Goal: Transaction & Acquisition: Book appointment/travel/reservation

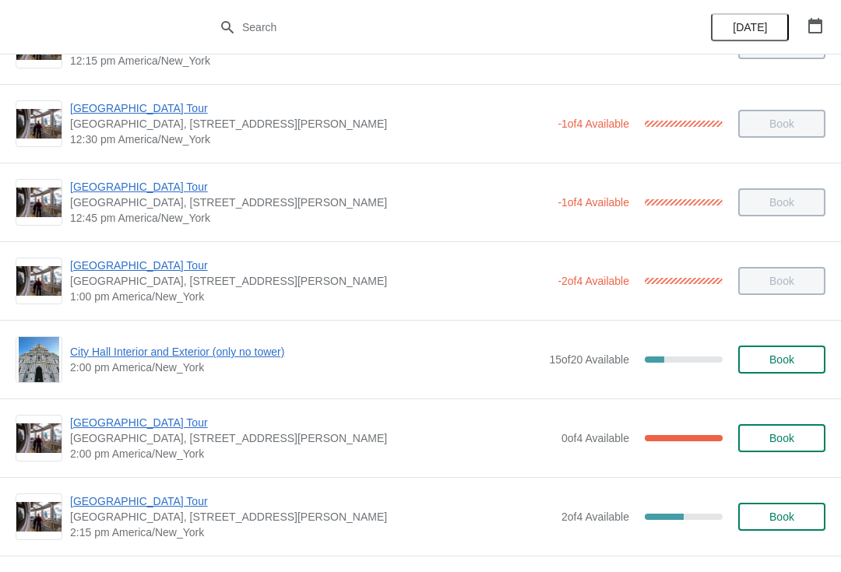
scroll to position [938, 0]
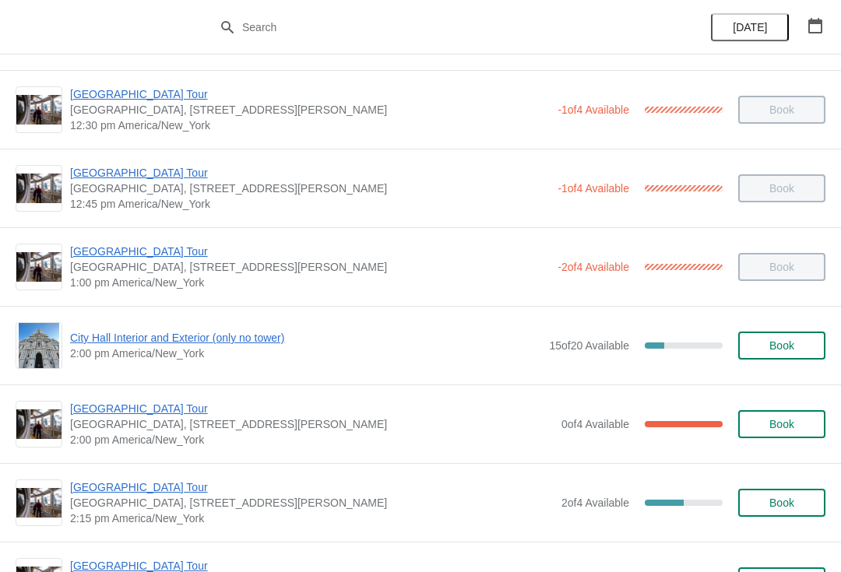
click at [205, 345] on span "City Hall Interior and Exterior (only no tower)" at bounding box center [305, 338] width 471 height 16
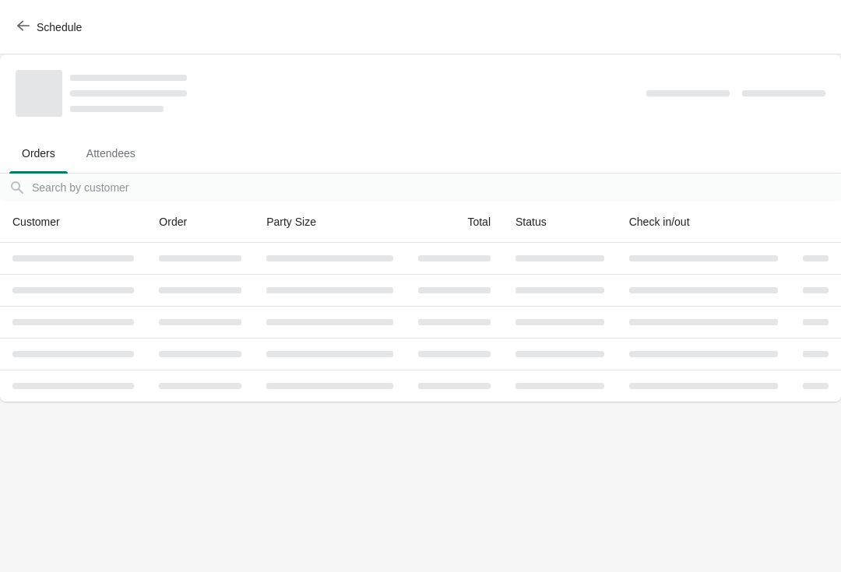
scroll to position [0, 0]
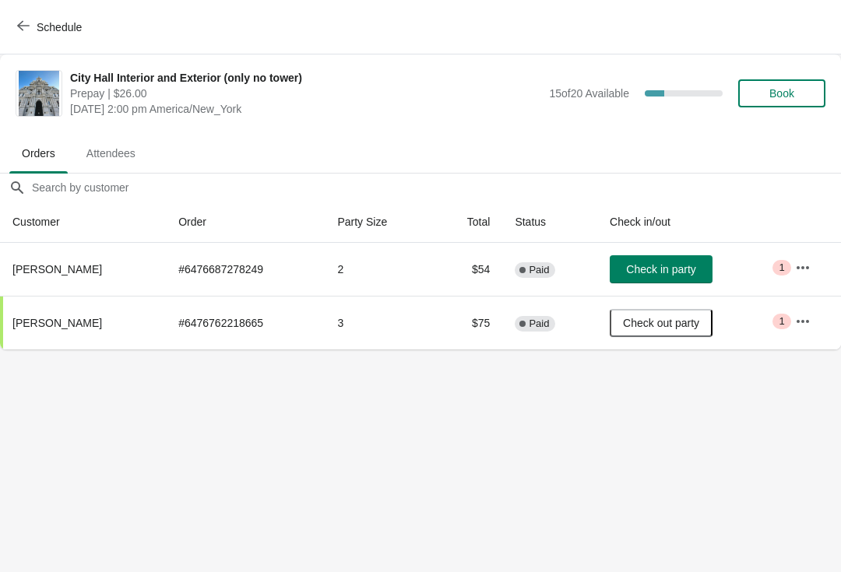
click at [648, 276] on span "Check in party" at bounding box center [660, 269] width 69 height 12
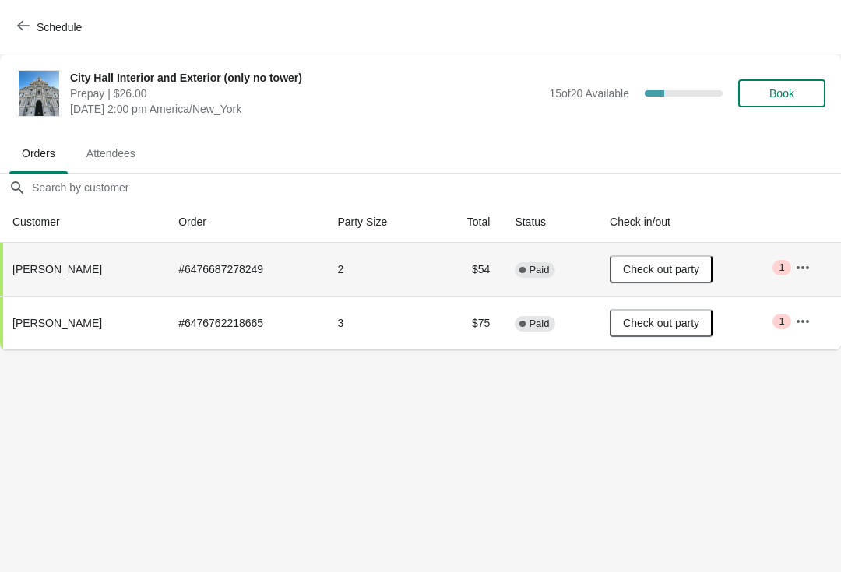
click at [27, 36] on button "Schedule" at bounding box center [51, 27] width 86 height 28
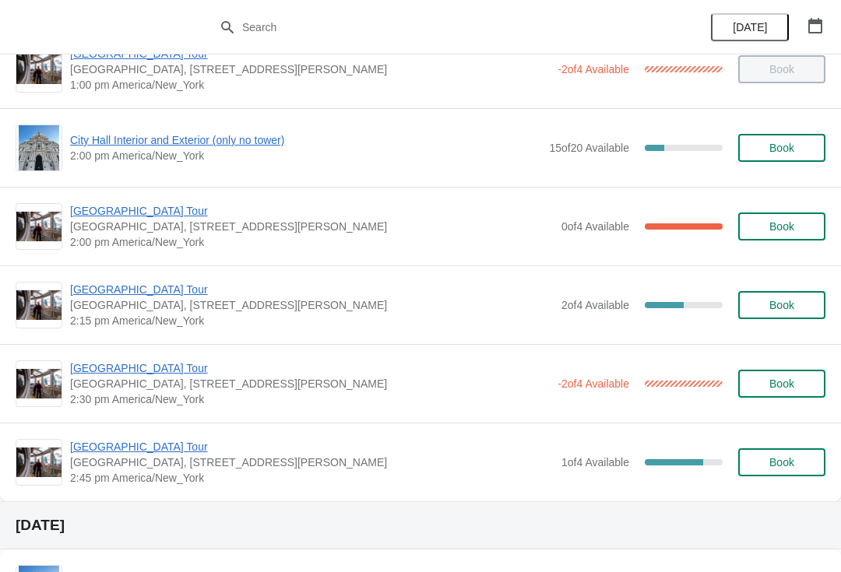
scroll to position [1111, 0]
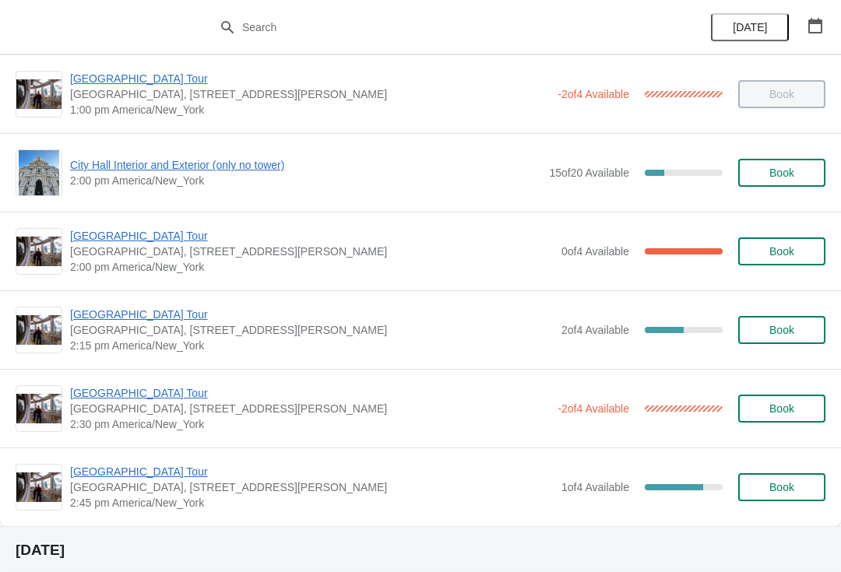
click at [778, 175] on span "Book" at bounding box center [781, 173] width 25 height 12
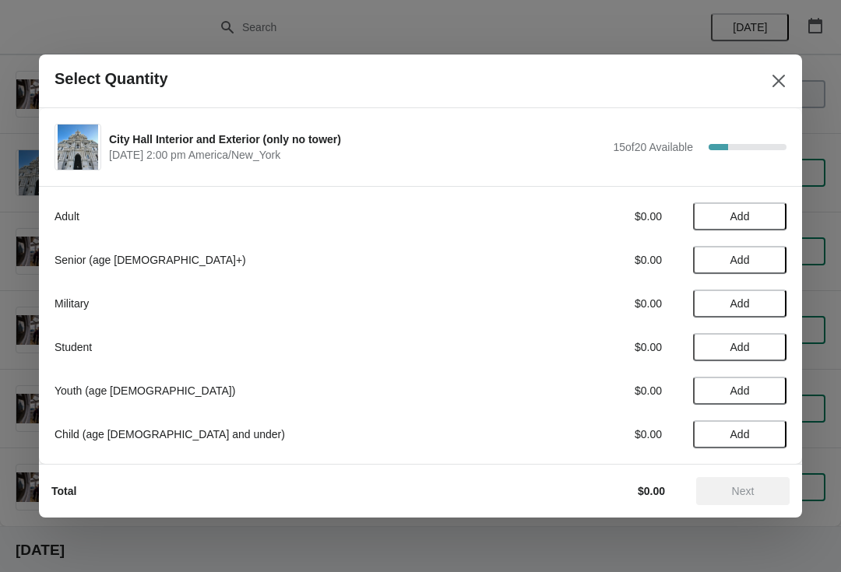
click at [730, 221] on span "Add" at bounding box center [739, 216] width 19 height 12
click at [769, 216] on icon at bounding box center [766, 217] width 16 height 16
click at [753, 499] on button "Next" at bounding box center [742, 491] width 93 height 28
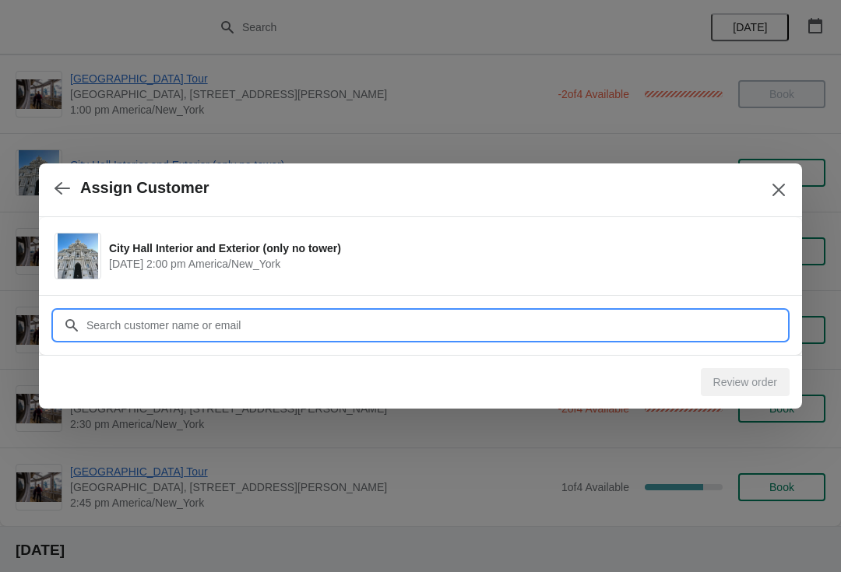
click at [127, 325] on input "Customer" at bounding box center [436, 325] width 701 height 28
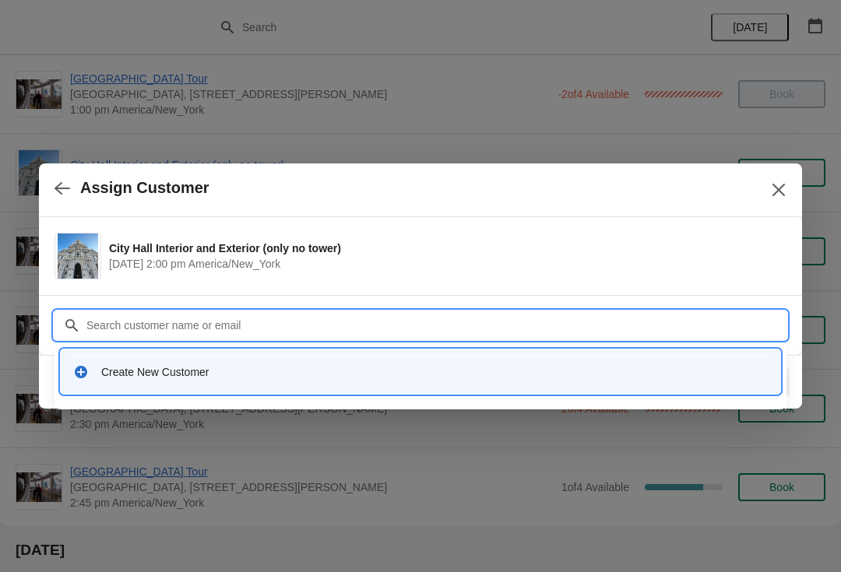
click at [136, 382] on div "Create New Customer" at bounding box center [420, 372] width 707 height 32
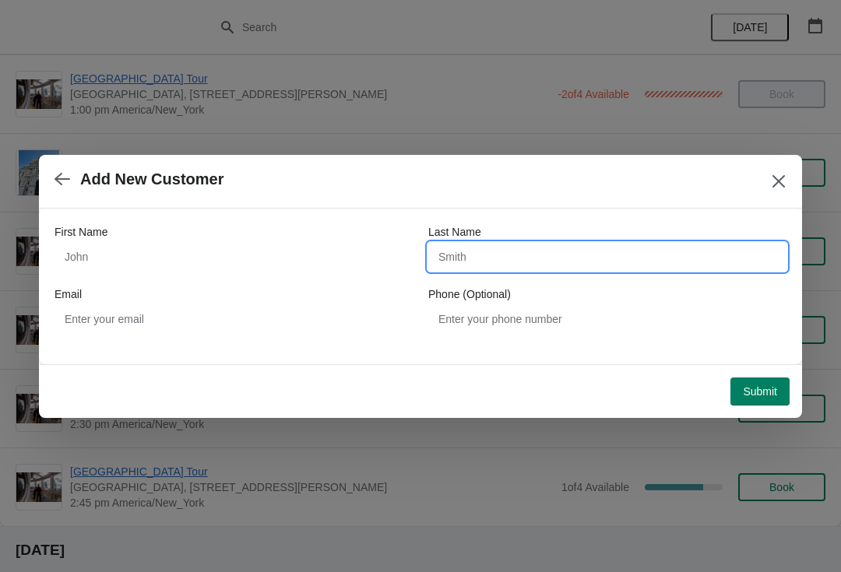
click at [478, 254] on input "Last Name" at bounding box center [607, 257] width 358 height 28
type input "A"
type input "Want"
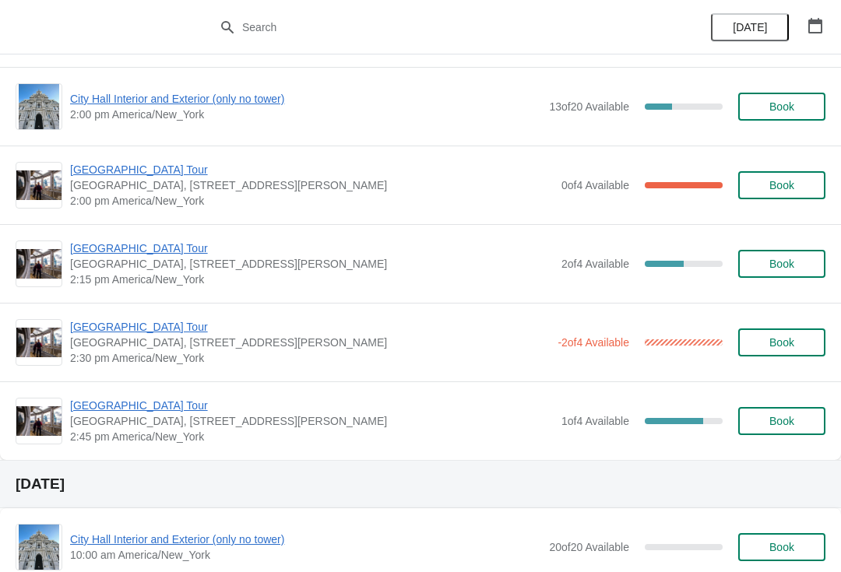
scroll to position [1176, 0]
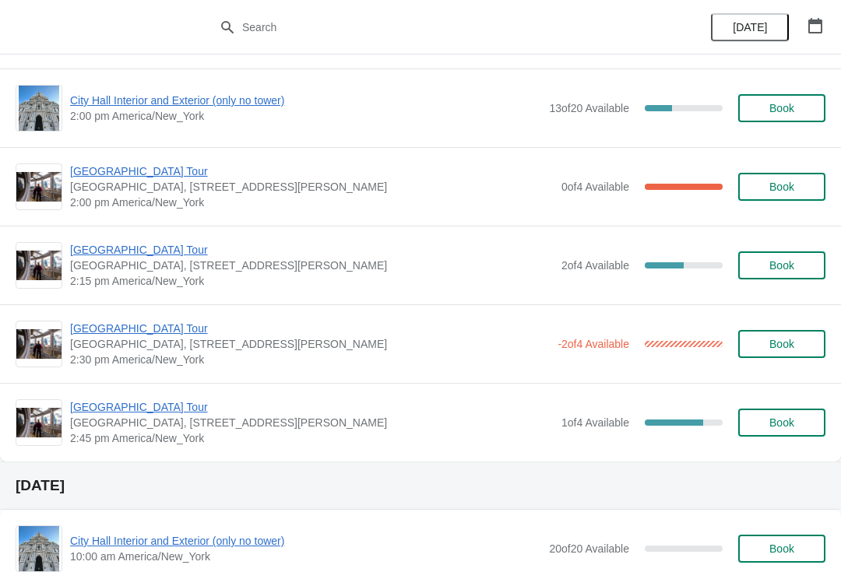
click at [121, 254] on span "[GEOGRAPHIC_DATA] Tour" at bounding box center [312, 250] width 484 height 16
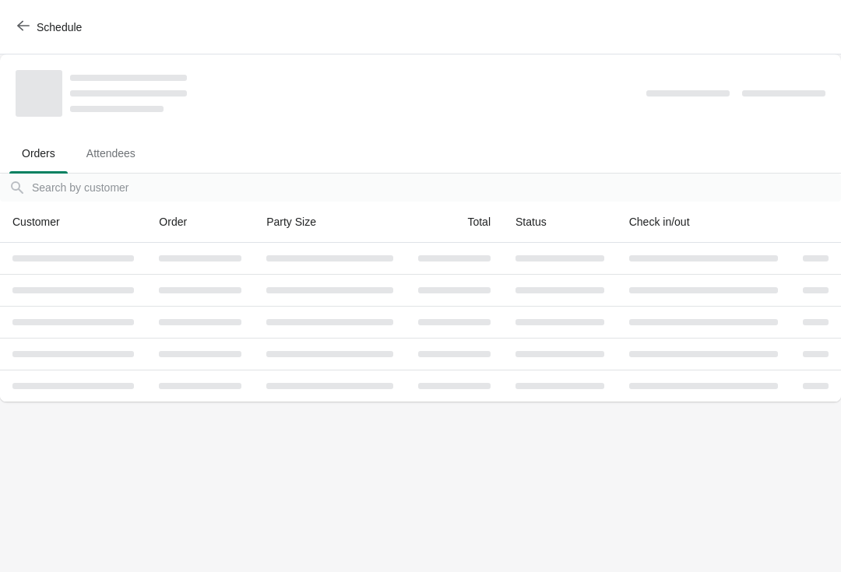
scroll to position [0, 0]
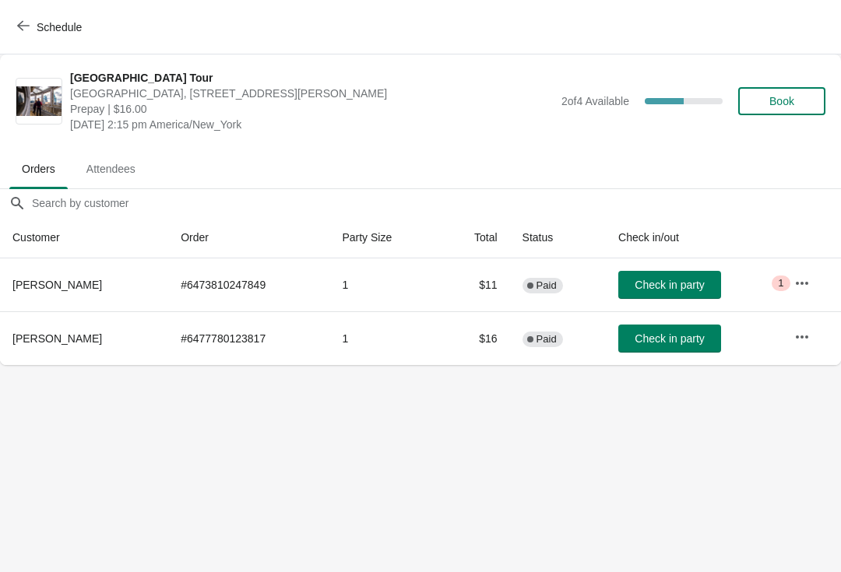
click at [654, 279] on span "Check in party" at bounding box center [669, 285] width 69 height 12
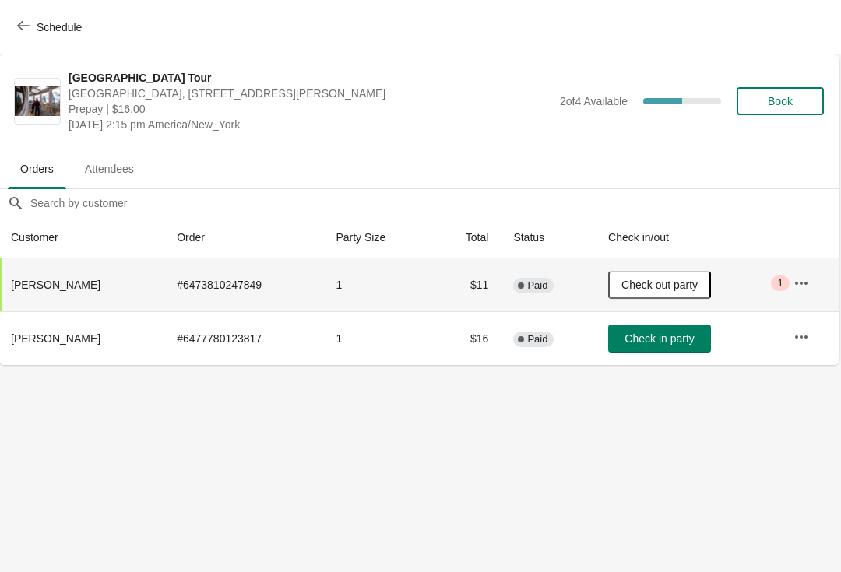
scroll to position [0, 1]
click at [674, 343] on span "Check in party" at bounding box center [659, 339] width 69 height 12
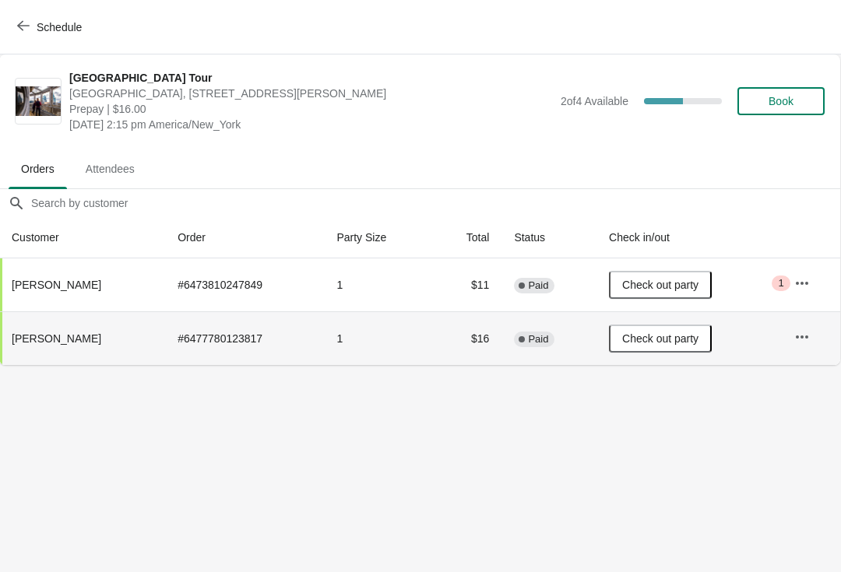
click at [18, 29] on icon "button" at bounding box center [23, 25] width 12 height 12
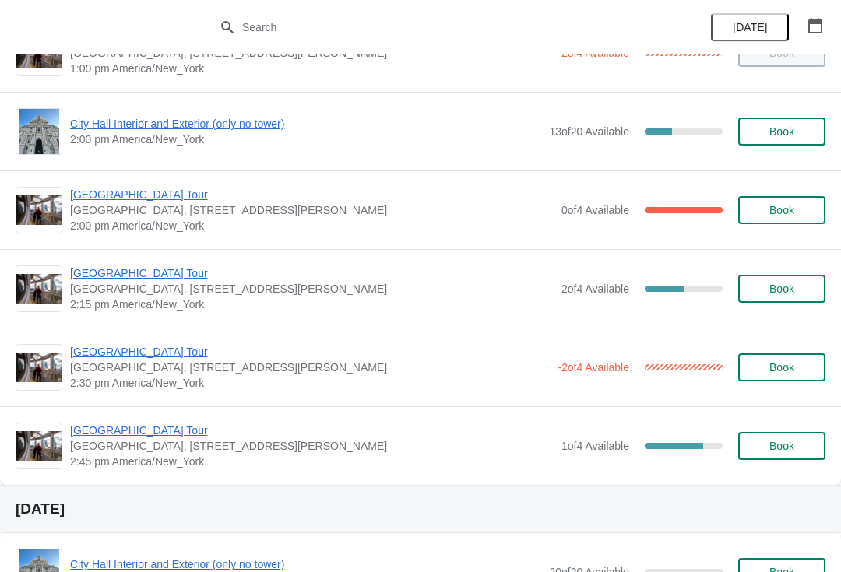
scroll to position [1212, 0]
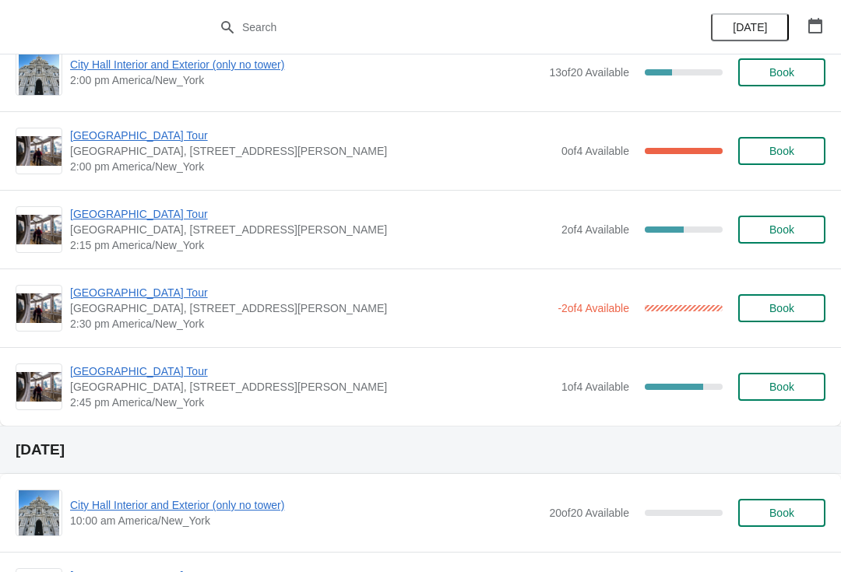
click at [121, 221] on span "[GEOGRAPHIC_DATA] Tour" at bounding box center [312, 214] width 484 height 16
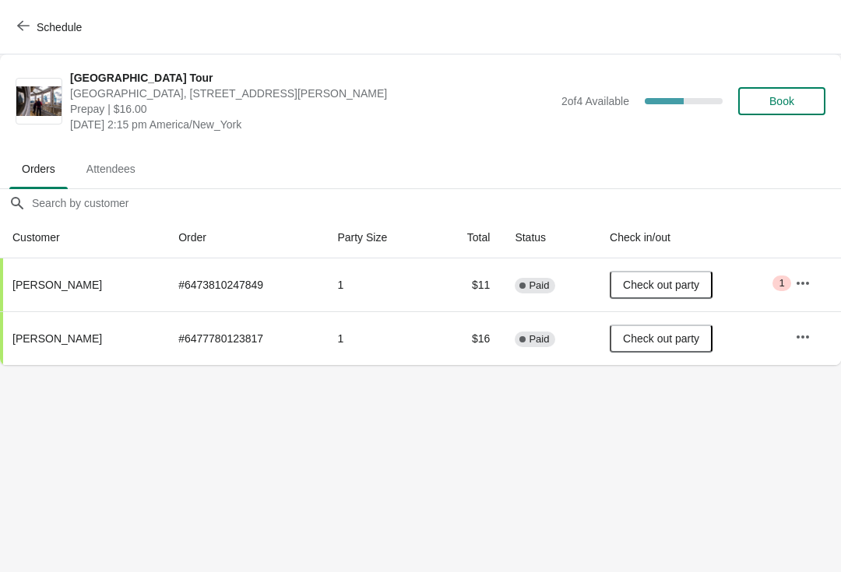
click at [788, 95] on span "Book" at bounding box center [781, 101] width 25 height 12
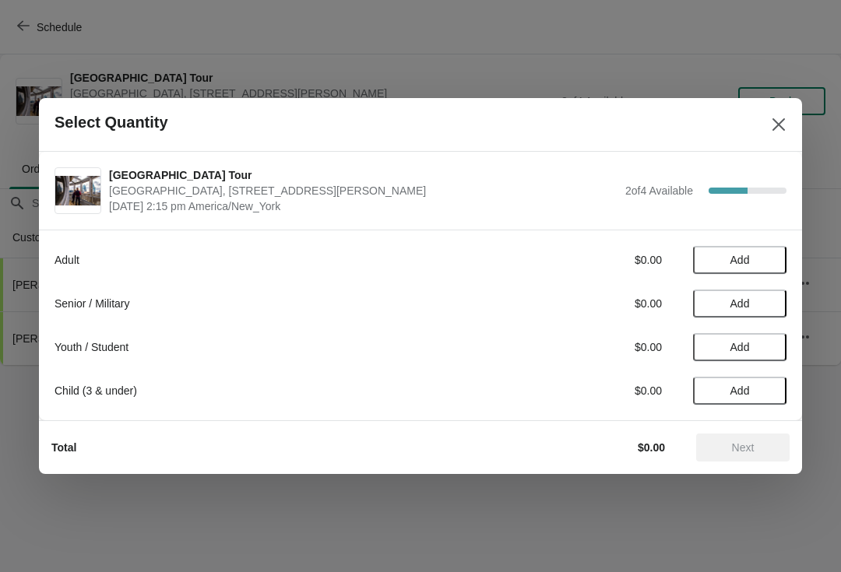
click at [744, 273] on button "Add" at bounding box center [739, 260] width 93 height 28
click at [741, 451] on span "Next" at bounding box center [743, 448] width 23 height 12
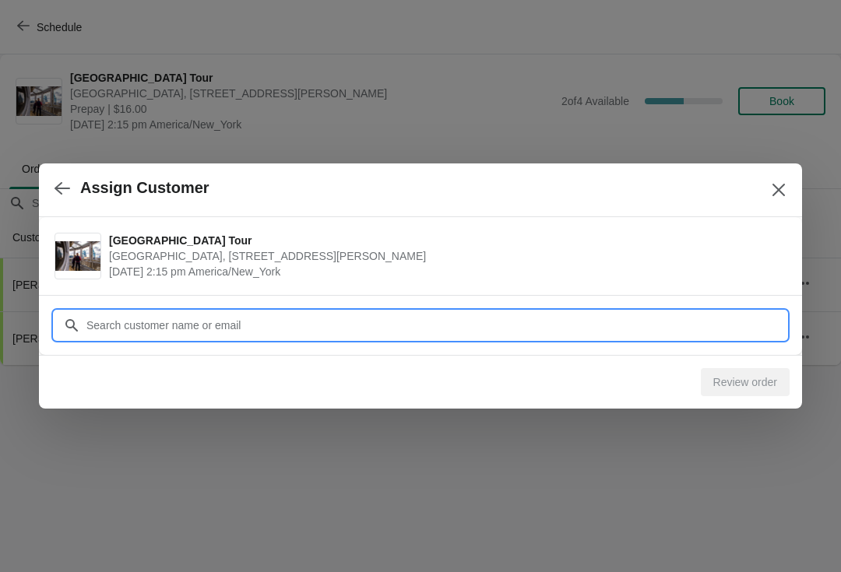
click at [130, 322] on input "Customer" at bounding box center [436, 325] width 701 height 28
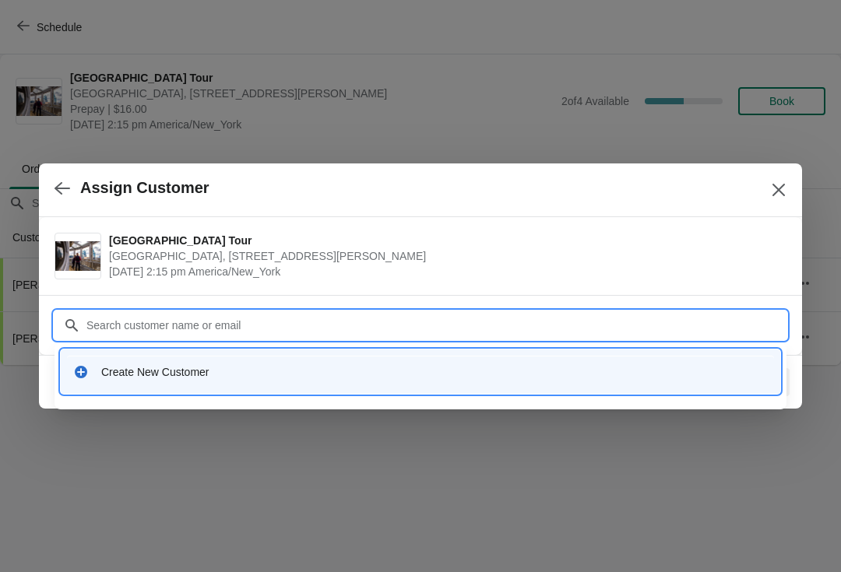
click at [120, 382] on div "Create New Customer" at bounding box center [420, 372] width 707 height 32
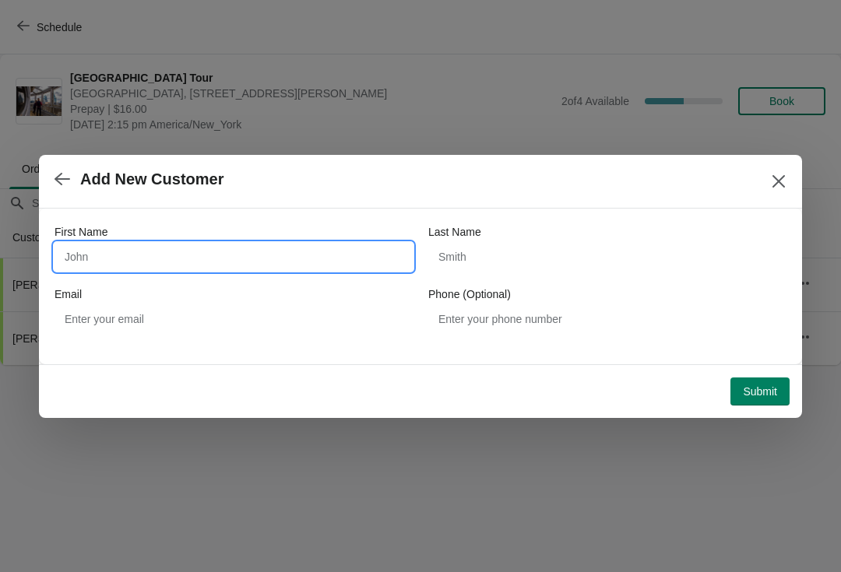
click at [107, 259] on input "First Name" at bounding box center [234, 257] width 358 height 28
type input "Michael"
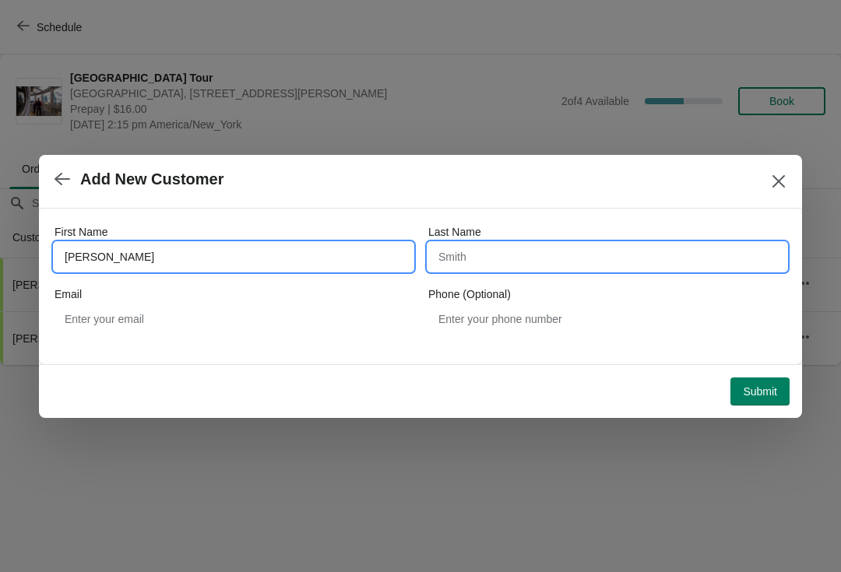
click at [497, 256] on input "Last Name" at bounding box center [607, 257] width 358 height 28
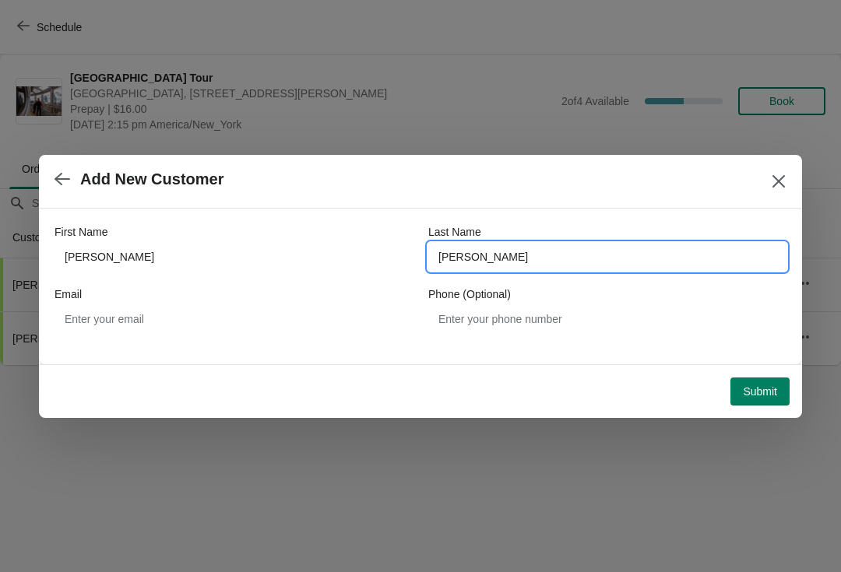
type input "lawrence"
click at [751, 393] on span "Submit" at bounding box center [760, 391] width 34 height 12
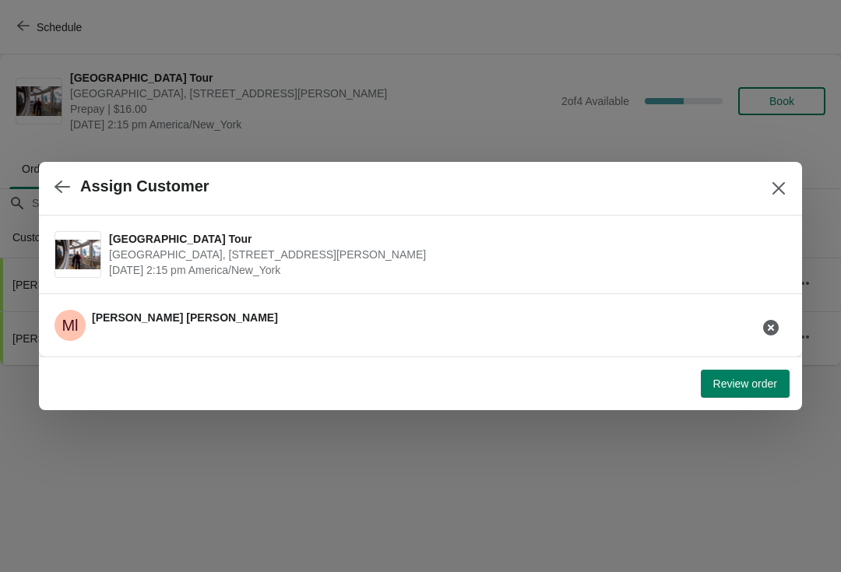
click at [724, 396] on button "Review order" at bounding box center [745, 384] width 89 height 28
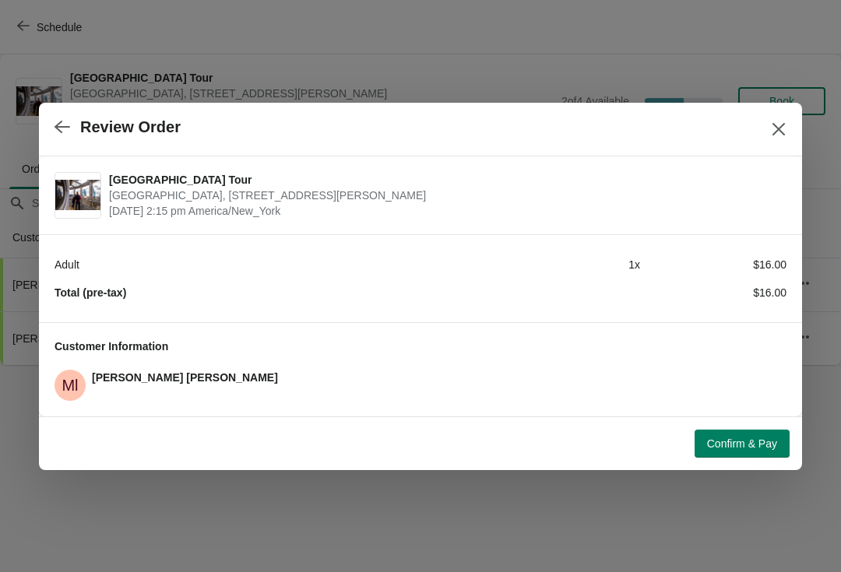
click at [742, 433] on button "Confirm & Pay" at bounding box center [742, 444] width 95 height 28
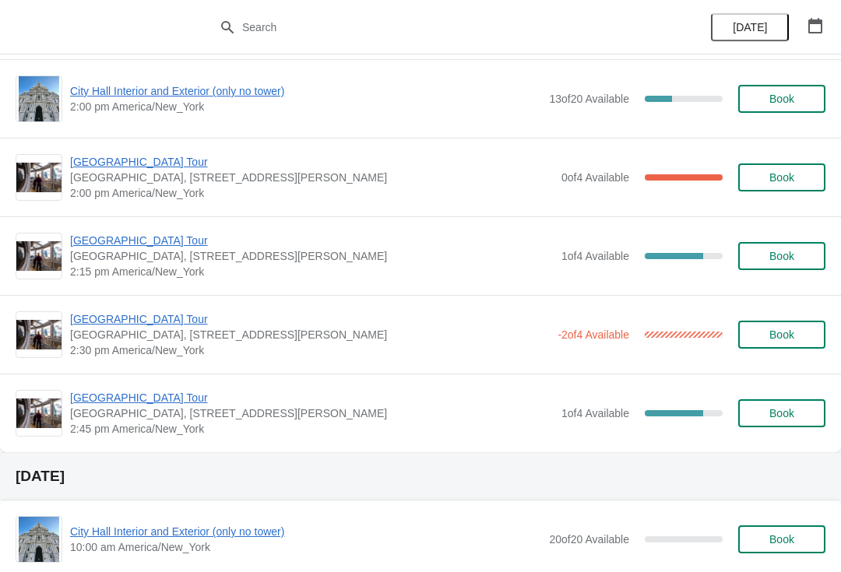
scroll to position [1183, 0]
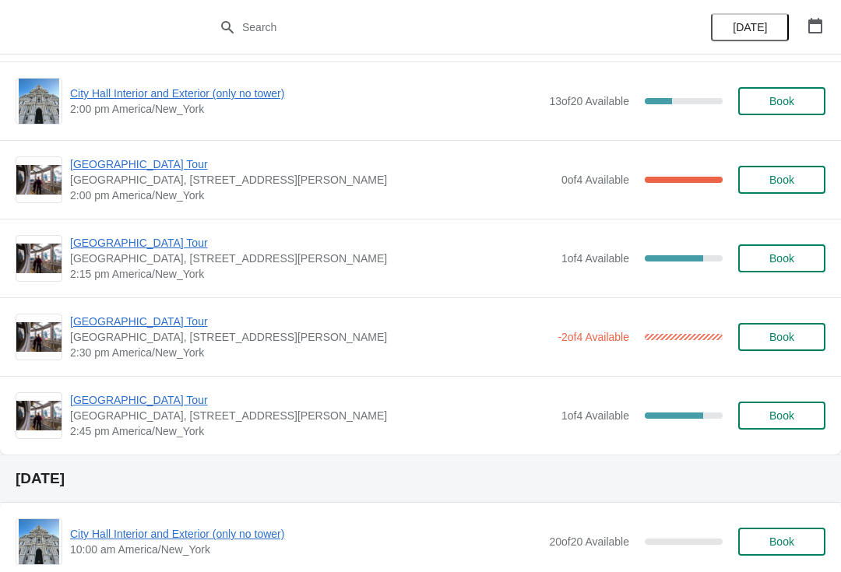
click at [145, 348] on span "2:30 pm America/New_York" at bounding box center [310, 353] width 480 height 16
click at [151, 321] on span "[GEOGRAPHIC_DATA] Tour" at bounding box center [310, 322] width 480 height 16
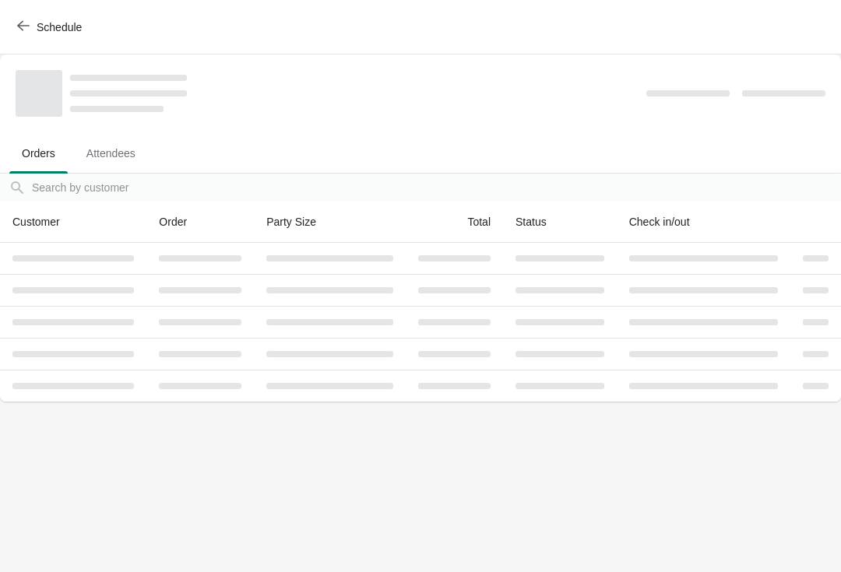
scroll to position [0, 0]
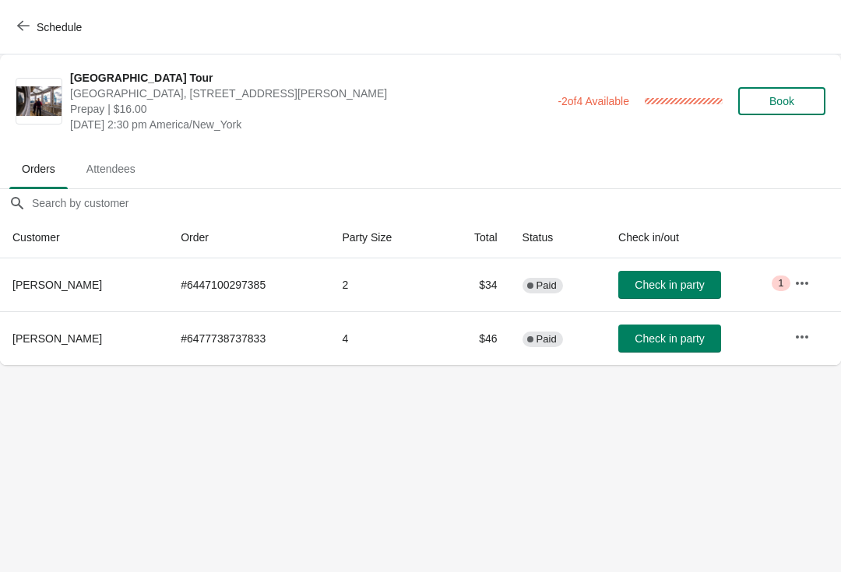
click at [683, 271] on button "Check in party" at bounding box center [669, 285] width 103 height 28
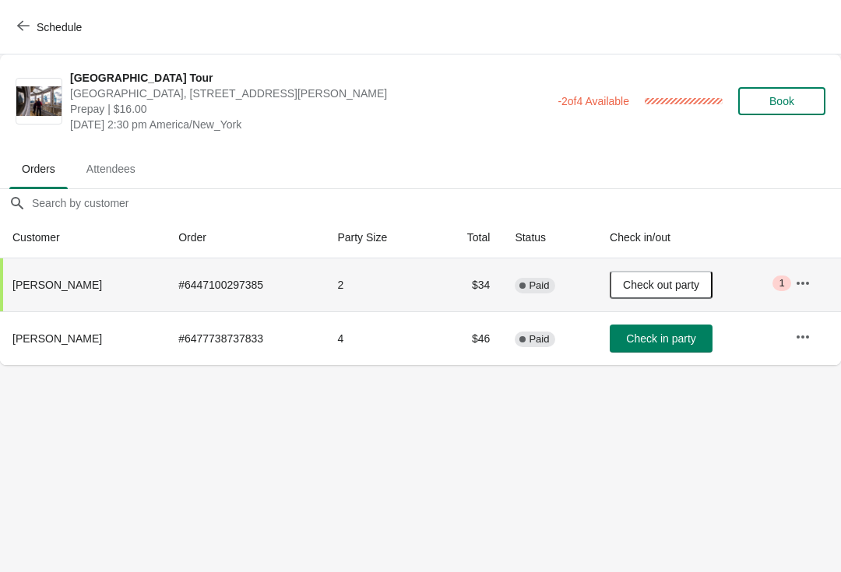
click at [23, 15] on button "Schedule" at bounding box center [51, 27] width 86 height 28
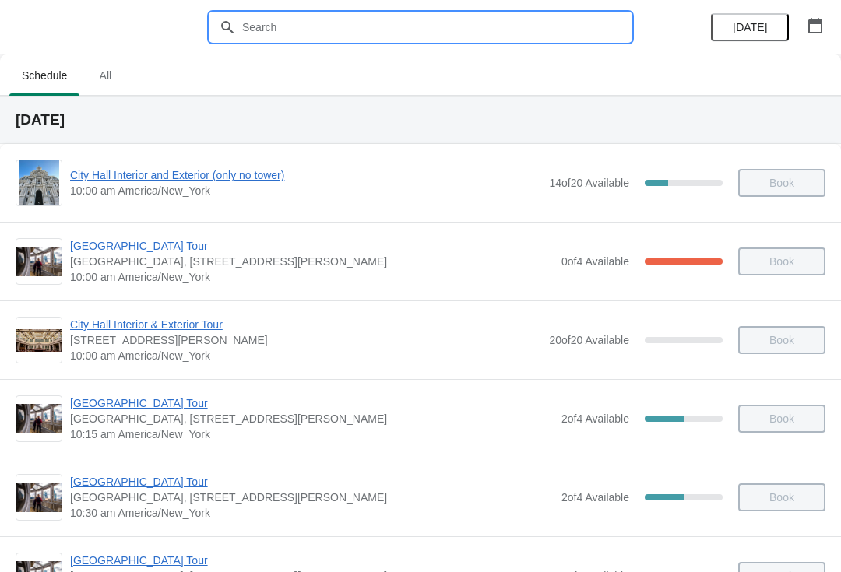
click at [273, 19] on input "text" at bounding box center [435, 27] width 389 height 28
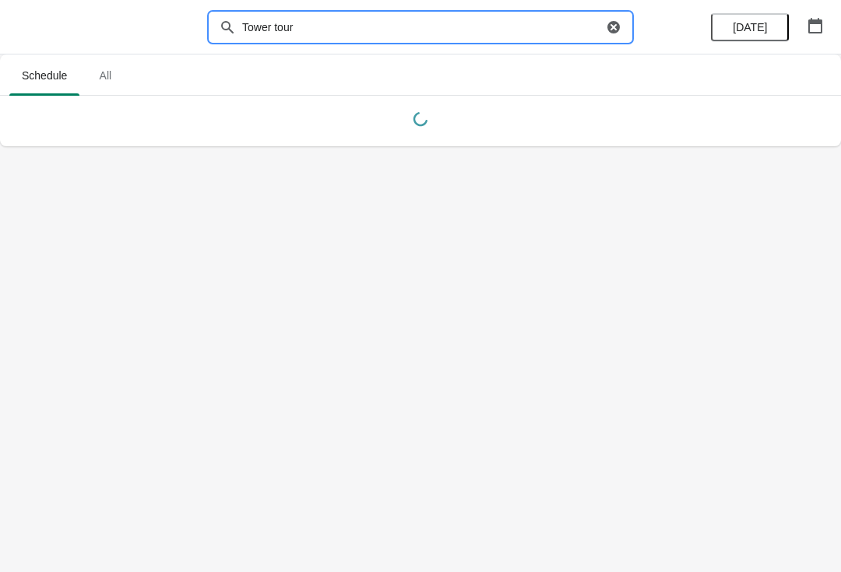
type input "Tower tour"
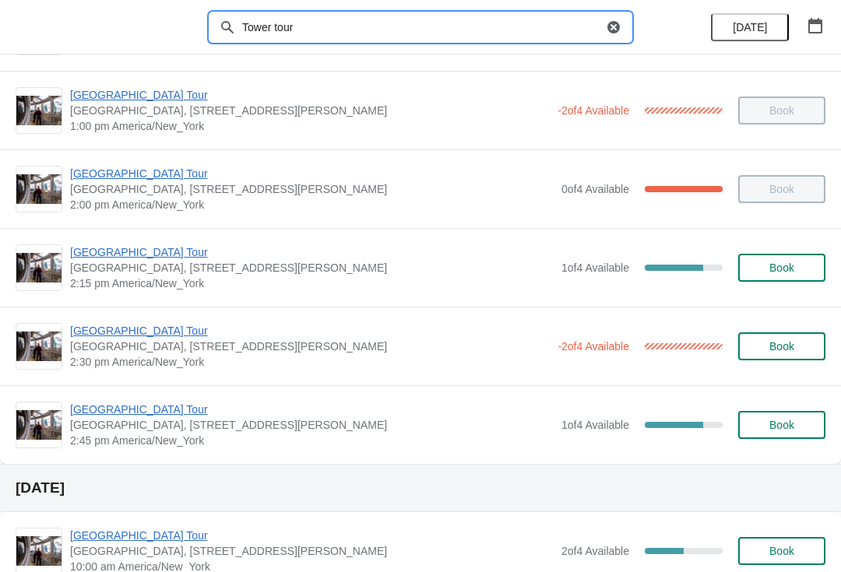
scroll to position [783, 0]
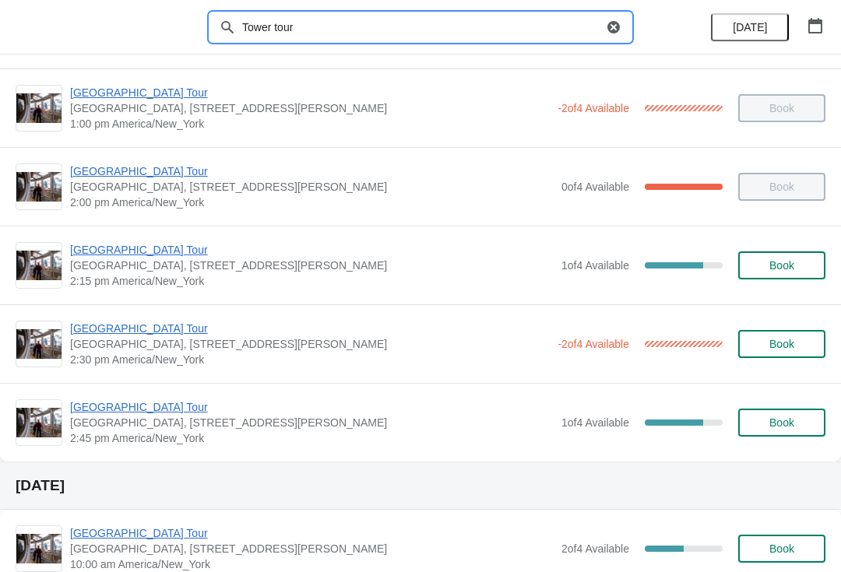
click at [111, 267] on span "[GEOGRAPHIC_DATA], [STREET_ADDRESS][PERSON_NAME]" at bounding box center [312, 266] width 484 height 16
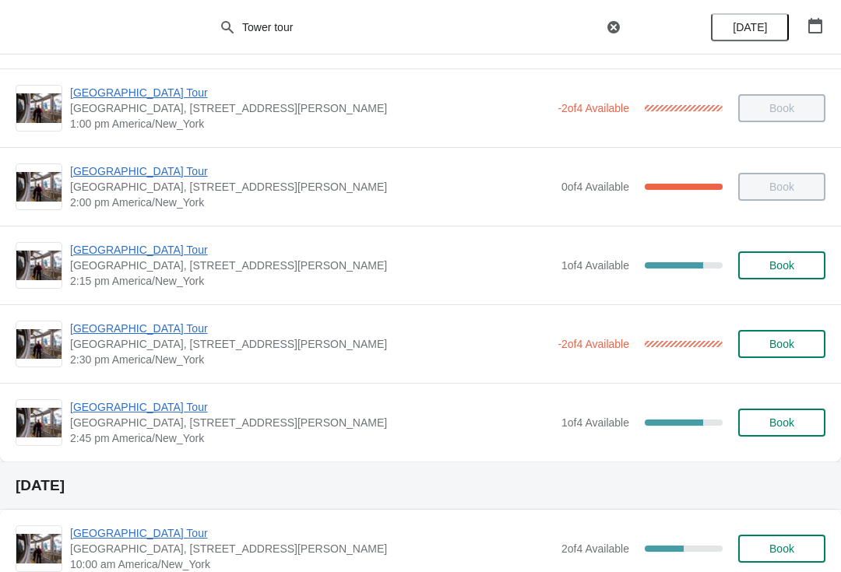
click at [104, 250] on span "[GEOGRAPHIC_DATA] Tour" at bounding box center [312, 250] width 484 height 16
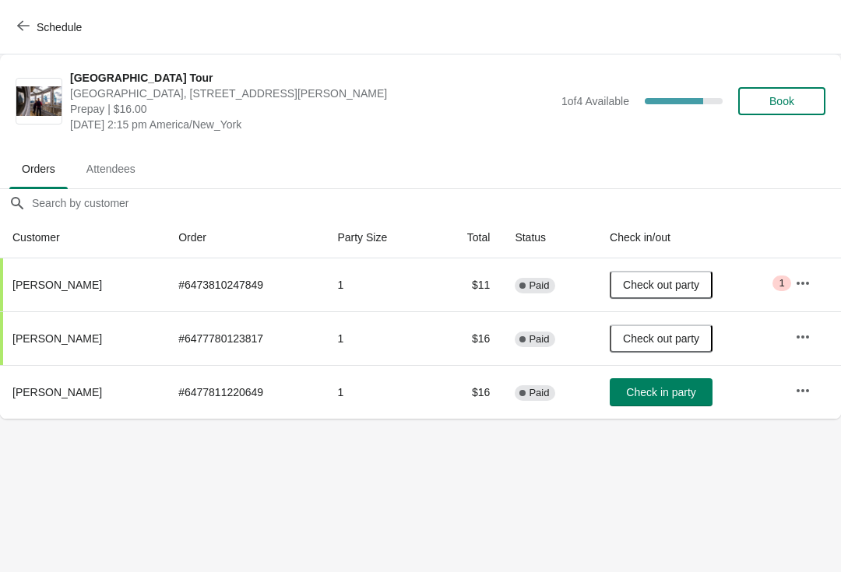
click at [761, 96] on span "Book" at bounding box center [781, 101] width 59 height 12
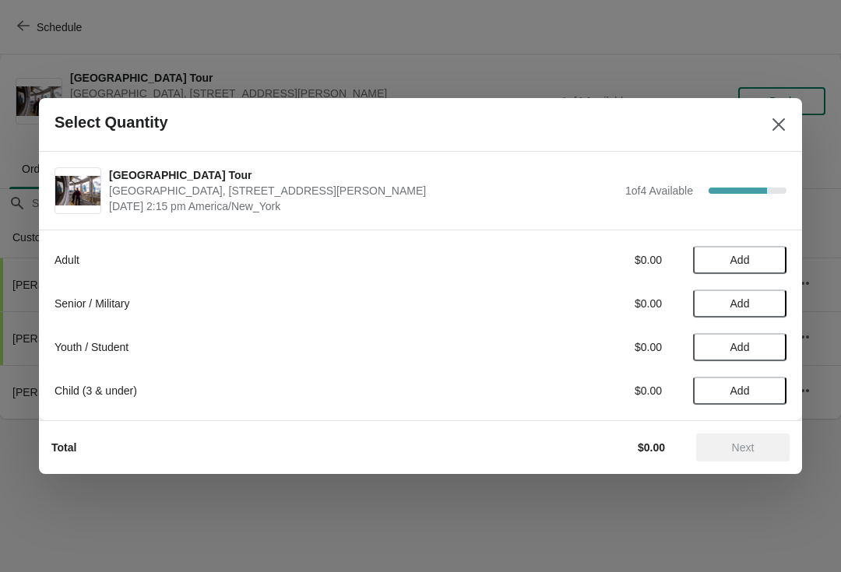
click at [738, 255] on span "Add" at bounding box center [739, 260] width 19 height 12
click at [751, 314] on button "Add" at bounding box center [739, 304] width 93 height 28
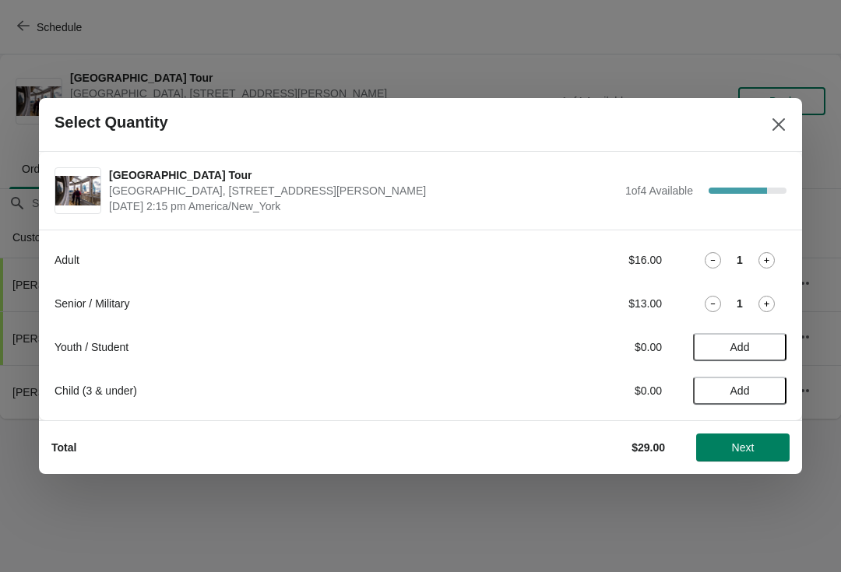
click at [752, 453] on span "Next" at bounding box center [743, 448] width 23 height 12
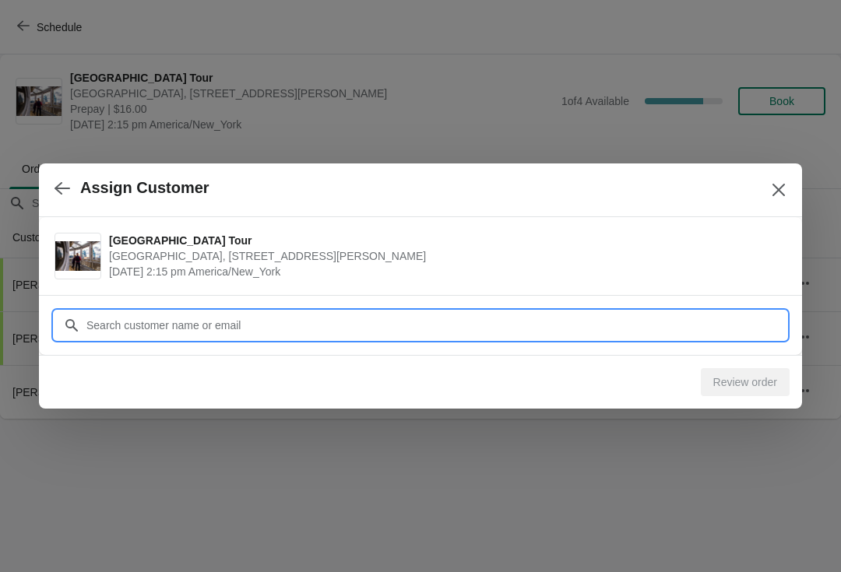
click at [98, 331] on input "Customer" at bounding box center [436, 325] width 701 height 28
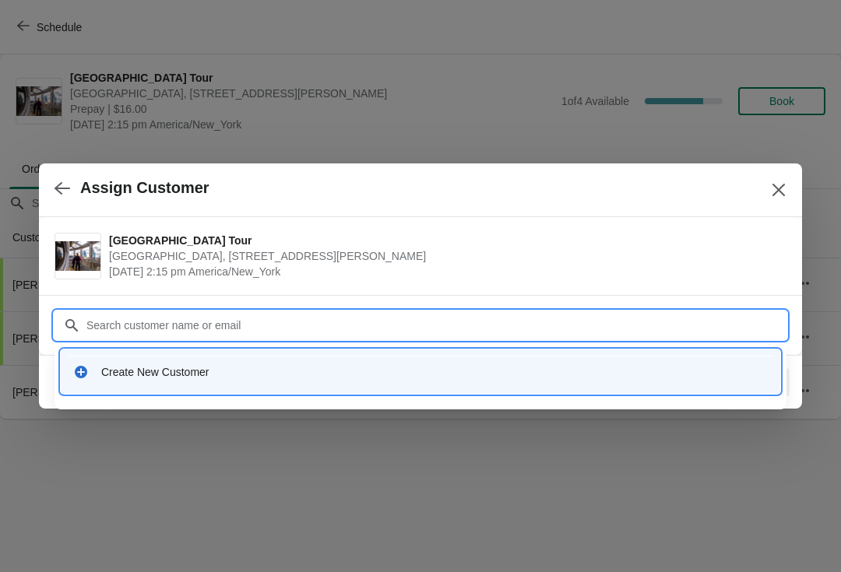
click at [103, 382] on div "Create New Customer" at bounding box center [420, 372] width 707 height 32
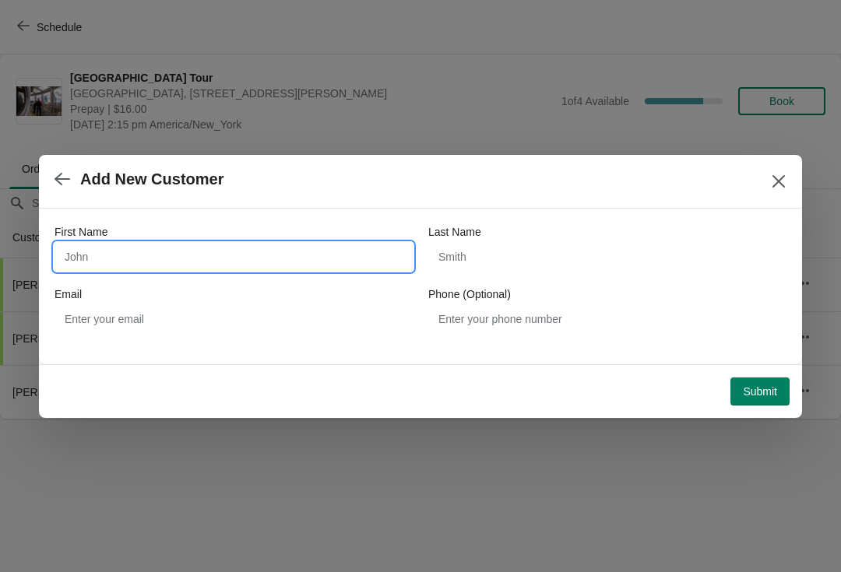
click at [83, 253] on input "First Name" at bounding box center [234, 257] width 358 height 28
type input "Joanie"
click at [456, 238] on label "Last Name" at bounding box center [454, 232] width 53 height 16
click at [456, 243] on input "Last Name" at bounding box center [607, 257] width 358 height 28
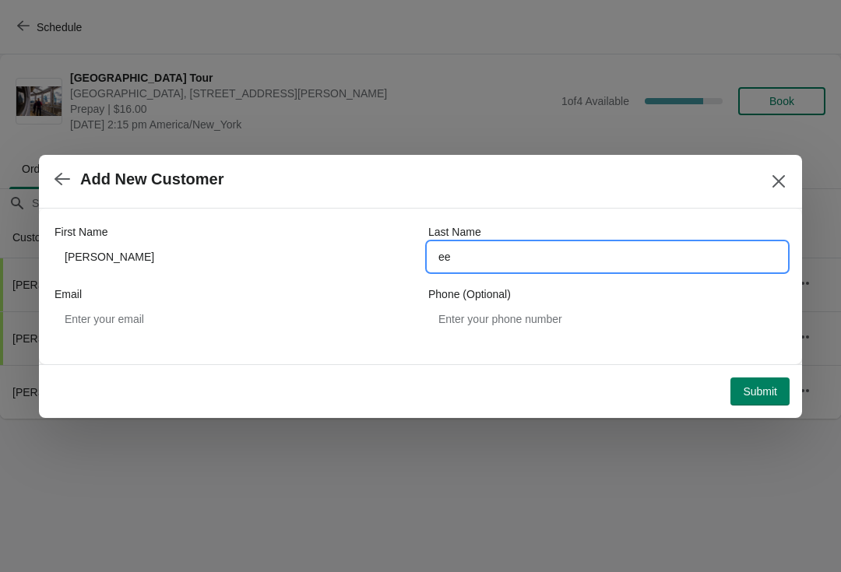
type input "e"
type input "bebb"
click at [754, 389] on span "Submit" at bounding box center [760, 391] width 34 height 12
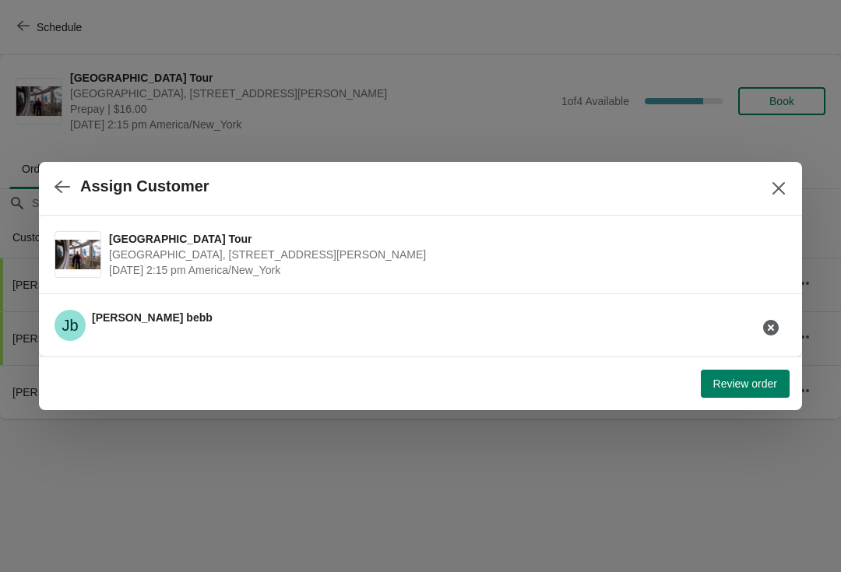
click at [726, 383] on span "Review order" at bounding box center [745, 384] width 64 height 12
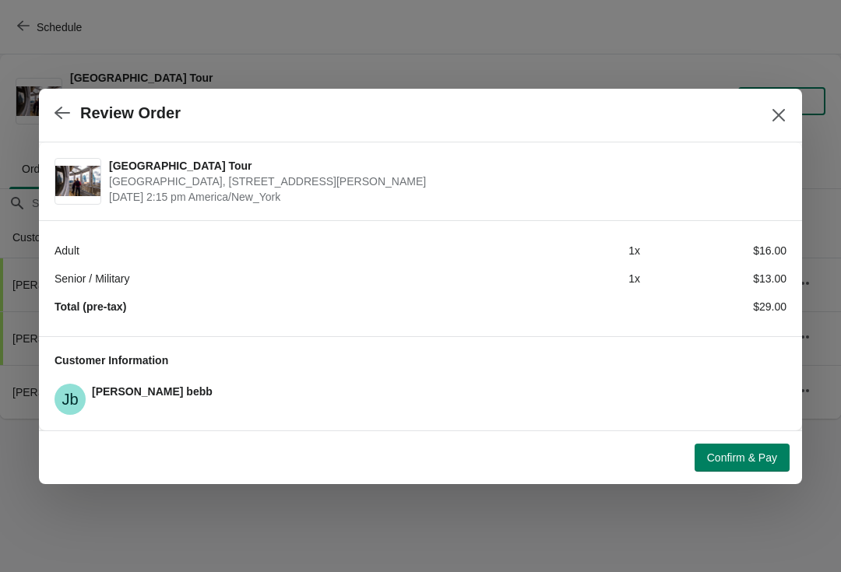
click at [744, 466] on button "Confirm & Pay" at bounding box center [742, 458] width 95 height 28
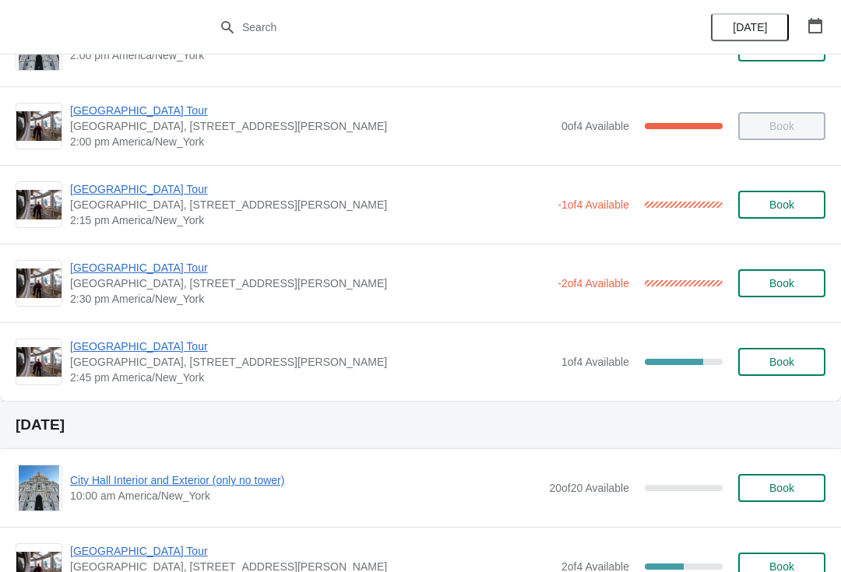
scroll to position [1233, 0]
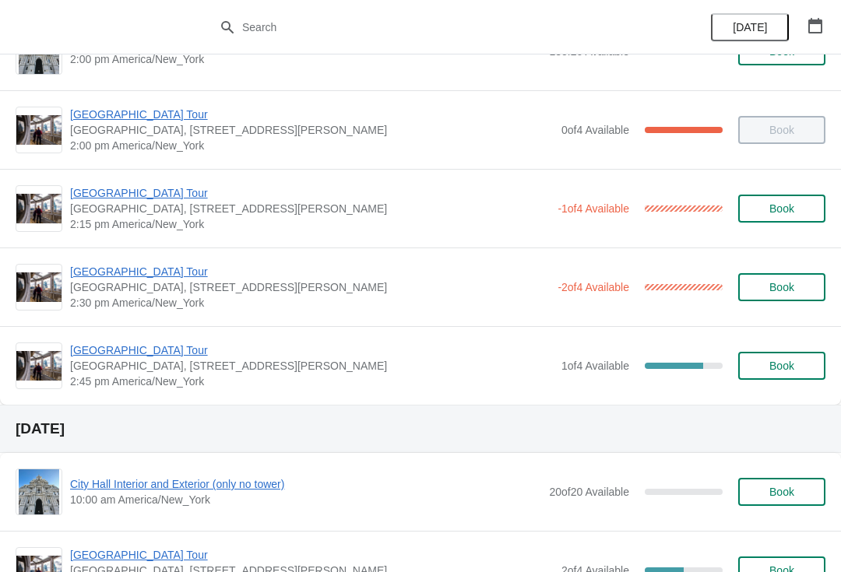
click at [107, 357] on span "[GEOGRAPHIC_DATA] Tour" at bounding box center [312, 351] width 484 height 16
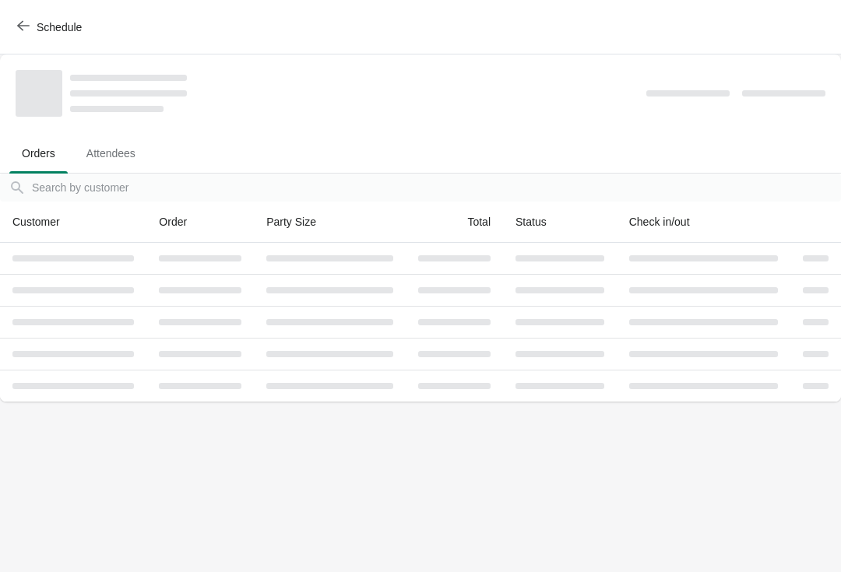
scroll to position [0, 0]
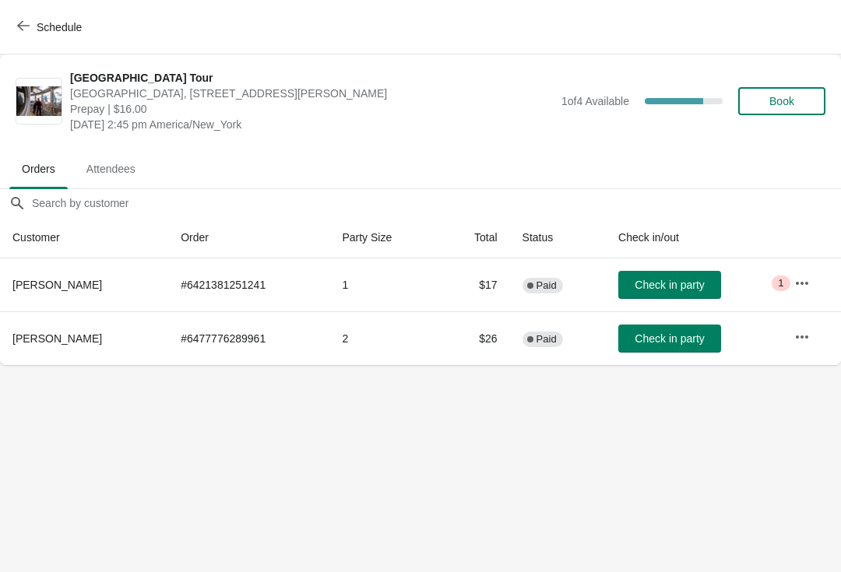
click at [22, 23] on icon "button" at bounding box center [23, 26] width 12 height 10
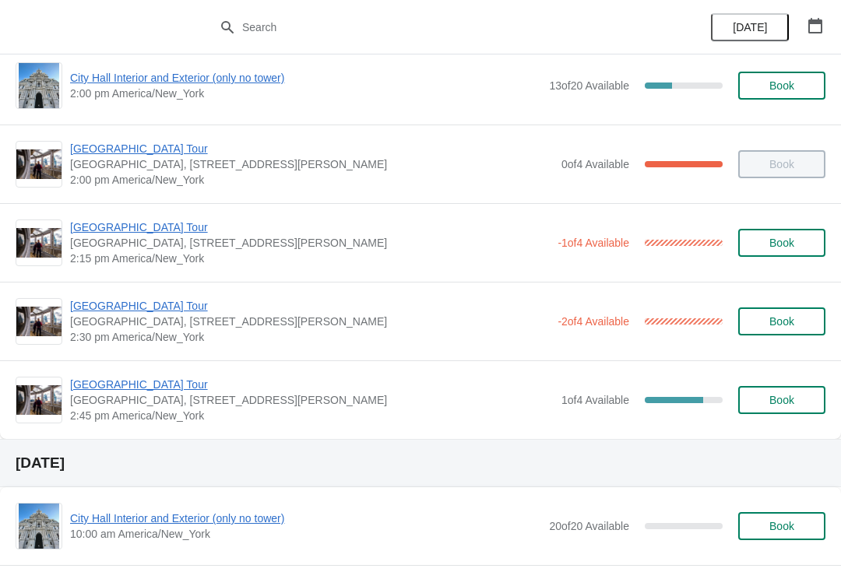
scroll to position [1192, 0]
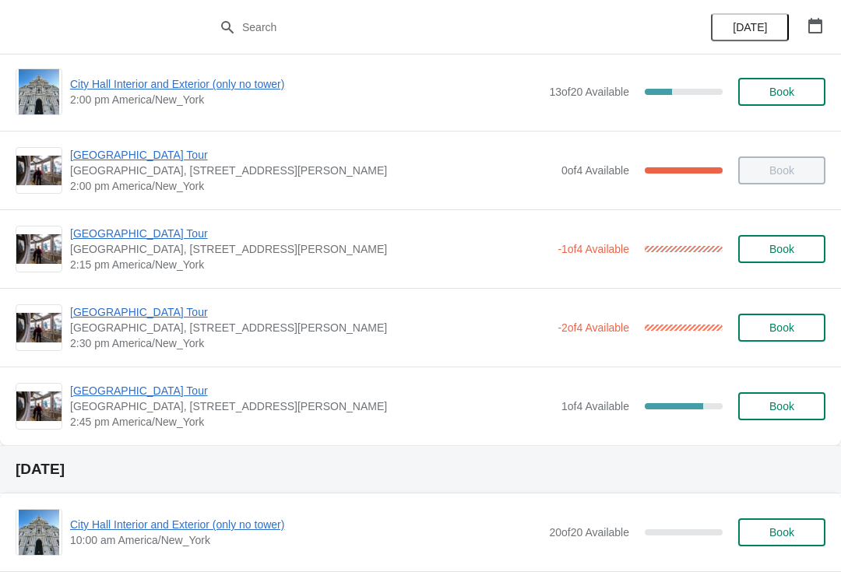
click at [121, 319] on span "[GEOGRAPHIC_DATA] Tour" at bounding box center [310, 312] width 480 height 16
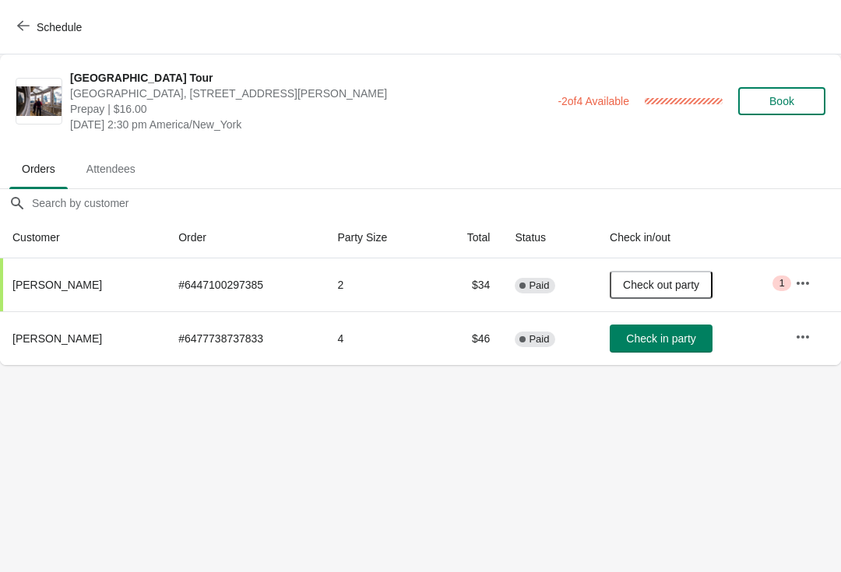
click at [30, 27] on span "Schedule" at bounding box center [51, 26] width 62 height 15
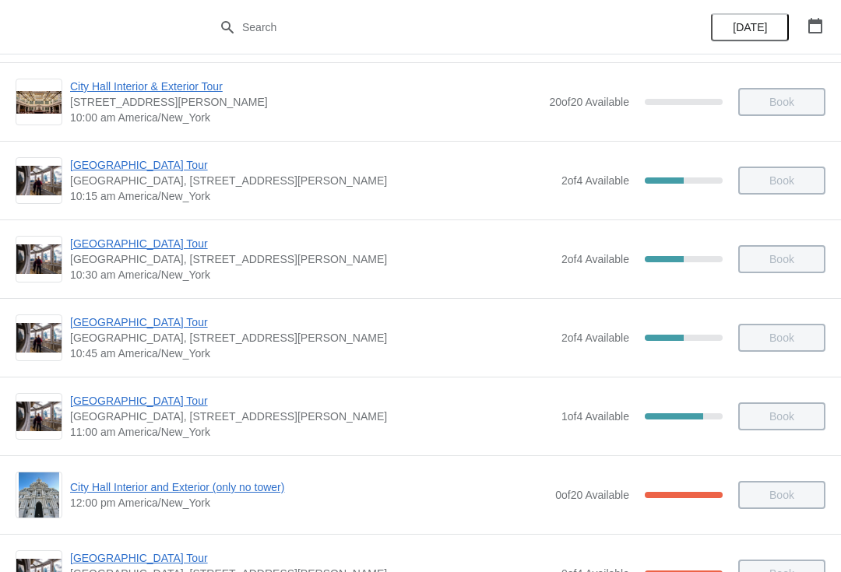
scroll to position [255, 0]
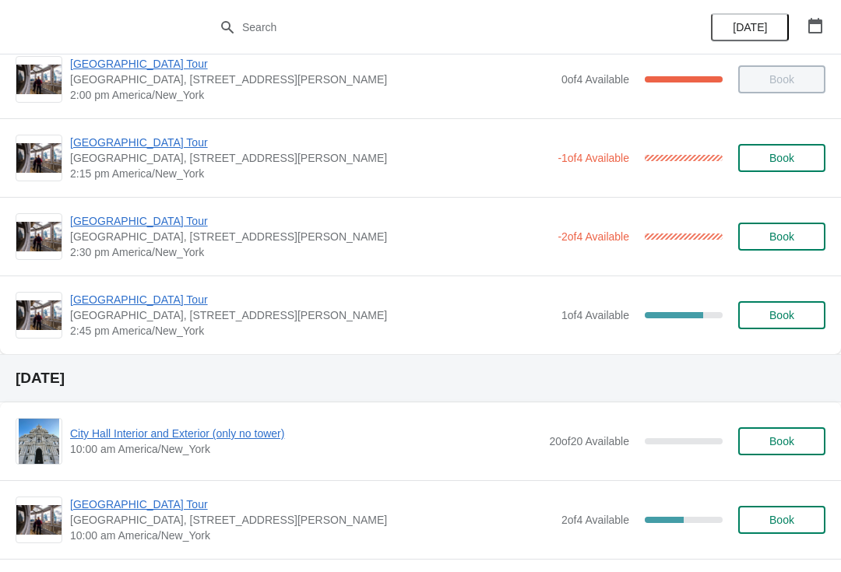
scroll to position [1283, 0]
click at [103, 307] on span "[GEOGRAPHIC_DATA] Tour" at bounding box center [312, 301] width 484 height 16
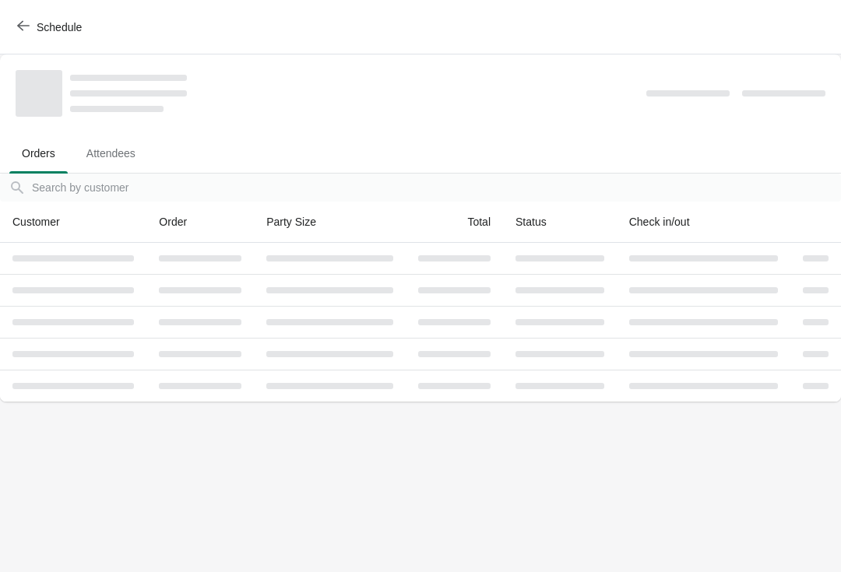
scroll to position [0, 0]
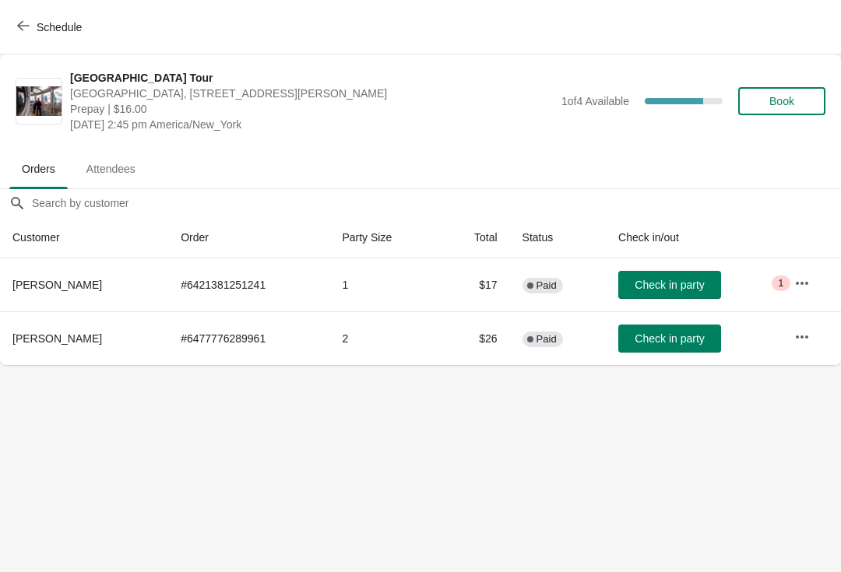
click at [783, 96] on span "Book" at bounding box center [781, 101] width 25 height 12
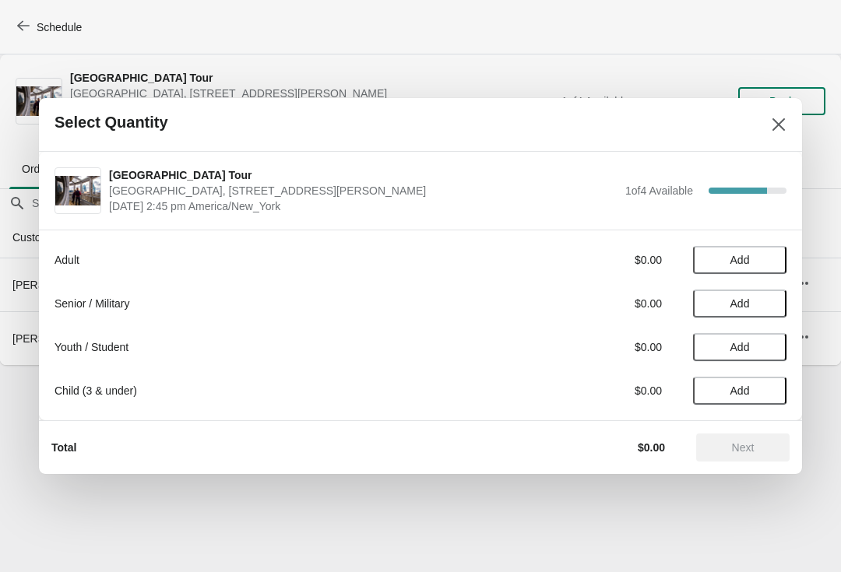
click at [766, 248] on button "Add" at bounding box center [739, 260] width 93 height 28
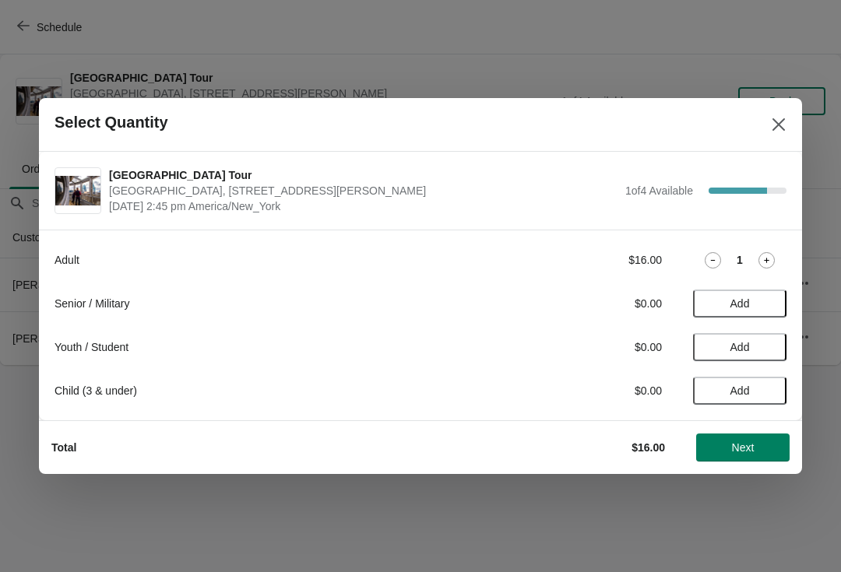
click at [788, 248] on div "Adult $16.00 1 Senior / Military $0.00 Add Youth / Student $0.00 Add Child (3 &…" at bounding box center [420, 325] width 763 height 191
click at [744, 438] on button "Next" at bounding box center [742, 448] width 93 height 28
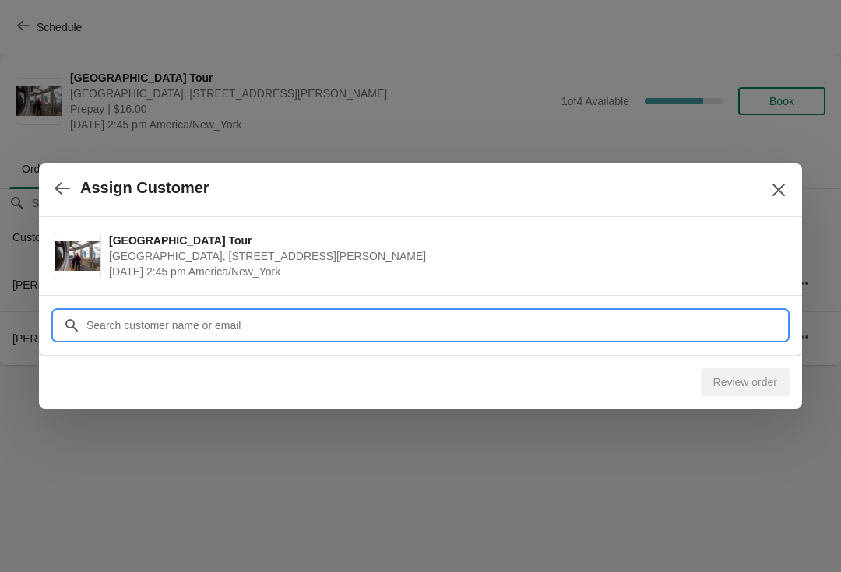
click at [115, 324] on input "Customer" at bounding box center [436, 325] width 701 height 28
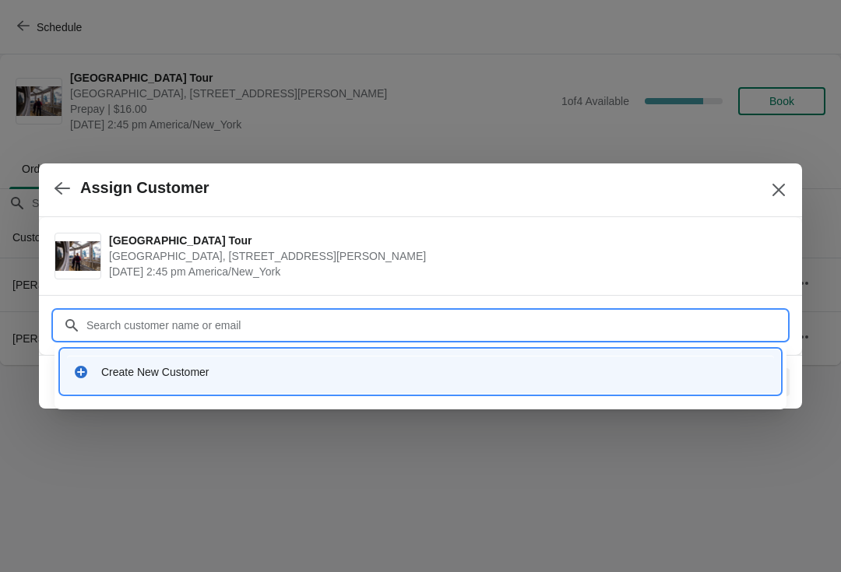
click at [102, 375] on div "Create New Customer" at bounding box center [434, 372] width 667 height 16
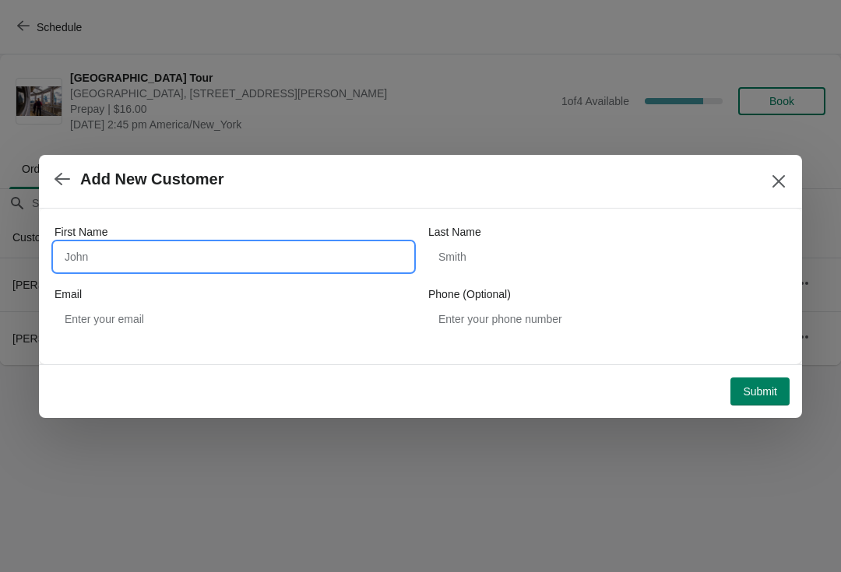
click at [98, 256] on input "First Name" at bounding box center [234, 257] width 358 height 28
type input "Debs"
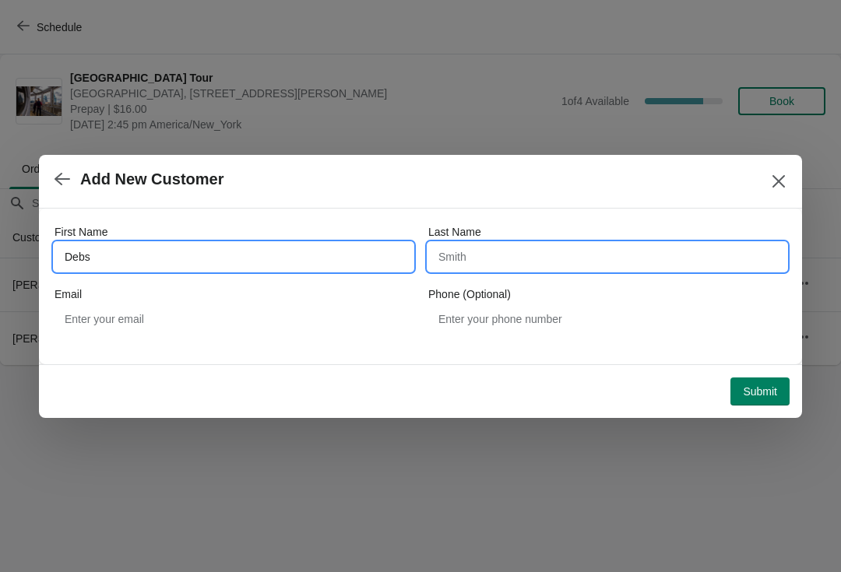
click at [444, 256] on input "Last Name" at bounding box center [607, 257] width 358 height 28
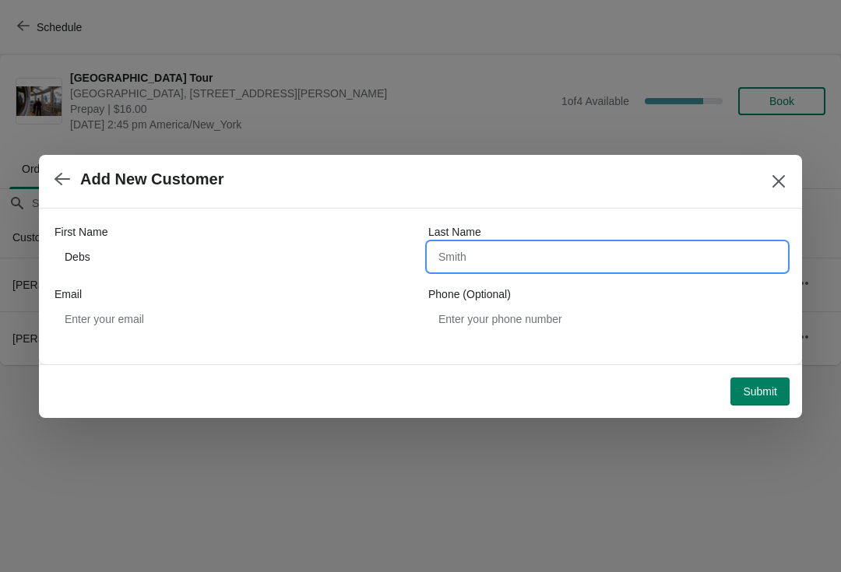
click at [743, 385] on span "Submit" at bounding box center [760, 391] width 34 height 12
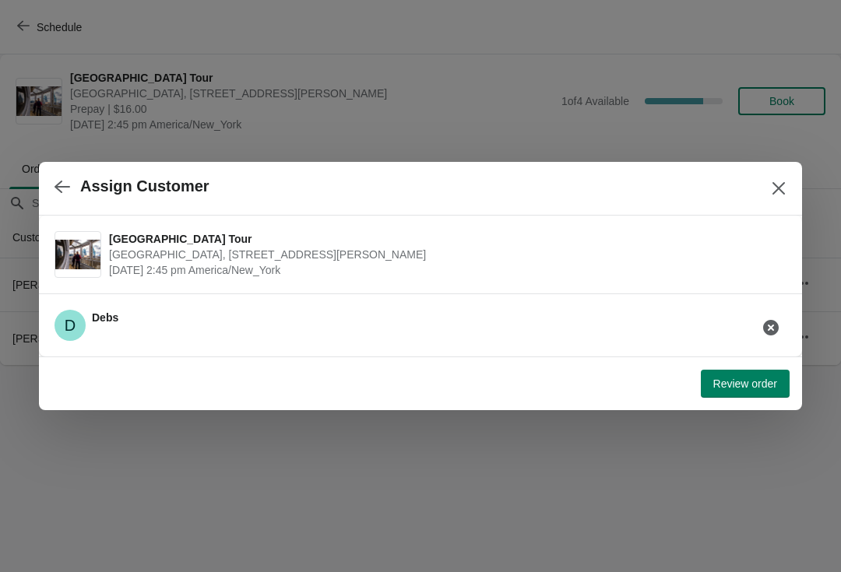
click at [725, 382] on span "Review order" at bounding box center [745, 384] width 64 height 12
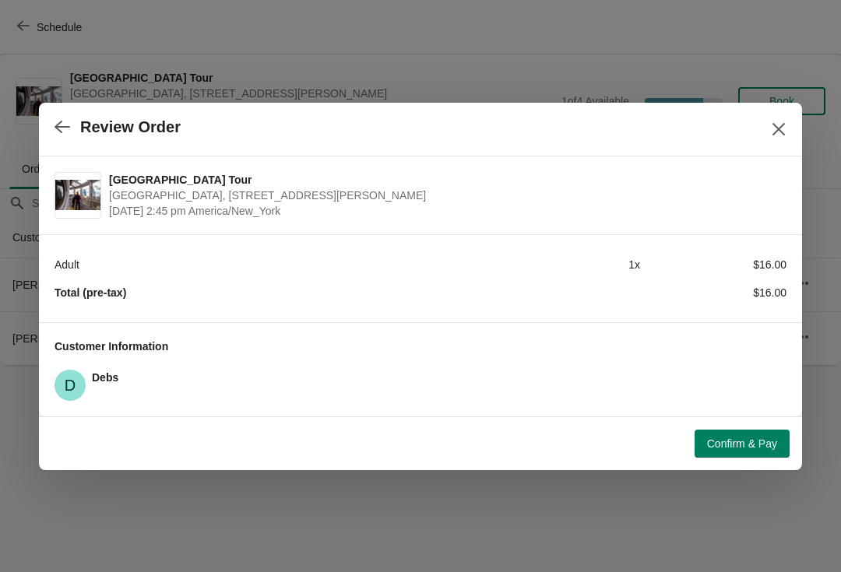
click at [791, 121] on button "Close" at bounding box center [779, 129] width 28 height 28
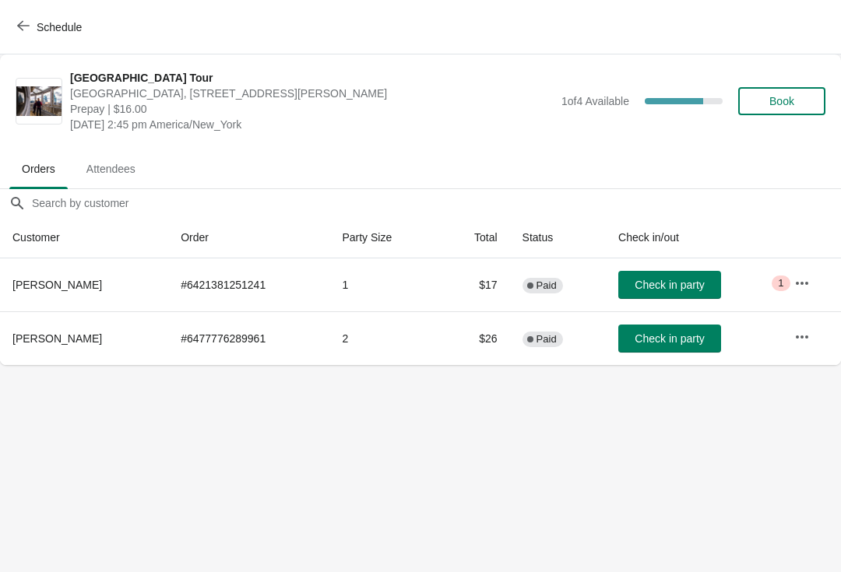
click at [778, 99] on span "Book" at bounding box center [781, 101] width 25 height 12
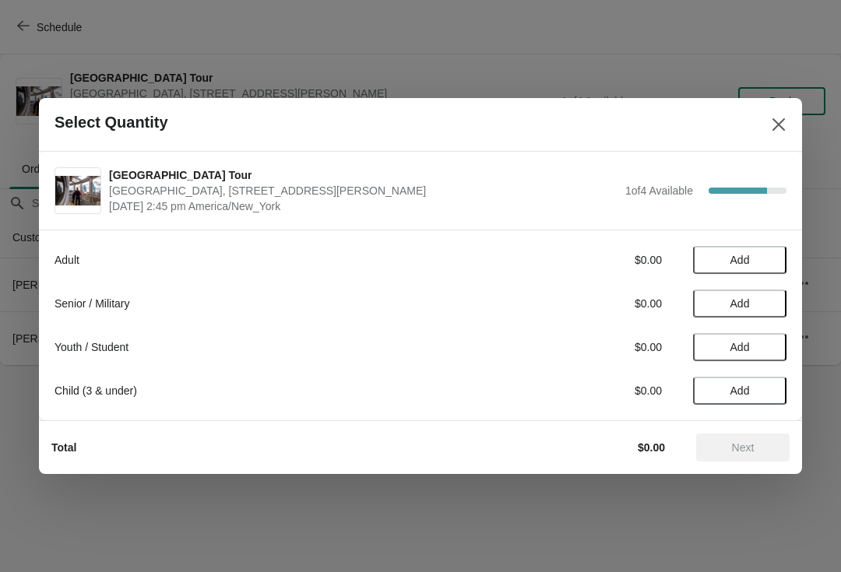
click at [741, 260] on span "Add" at bounding box center [739, 260] width 19 height 12
click at [770, 262] on icon at bounding box center [766, 260] width 16 height 16
click at [711, 256] on icon at bounding box center [713, 260] width 16 height 16
click at [753, 450] on span "Next" at bounding box center [743, 448] width 23 height 12
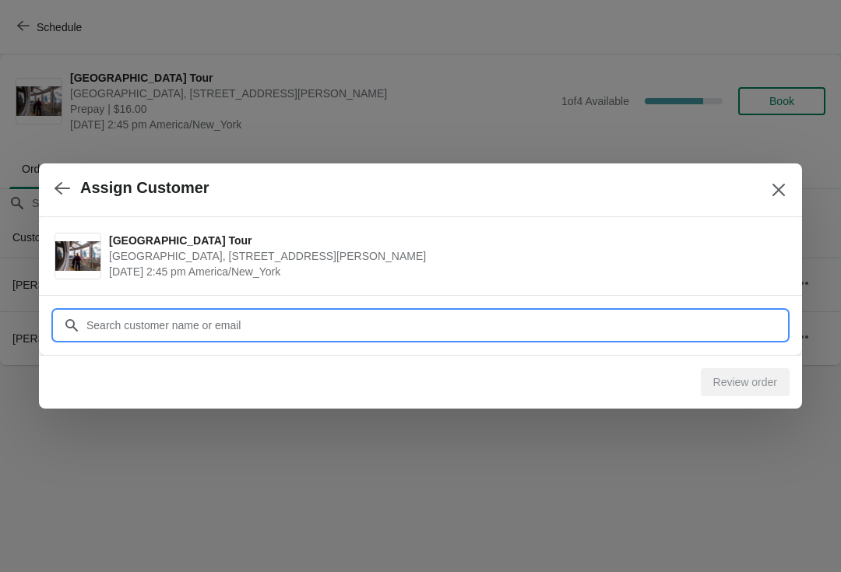
click at [110, 325] on input "Customer" at bounding box center [436, 325] width 701 height 28
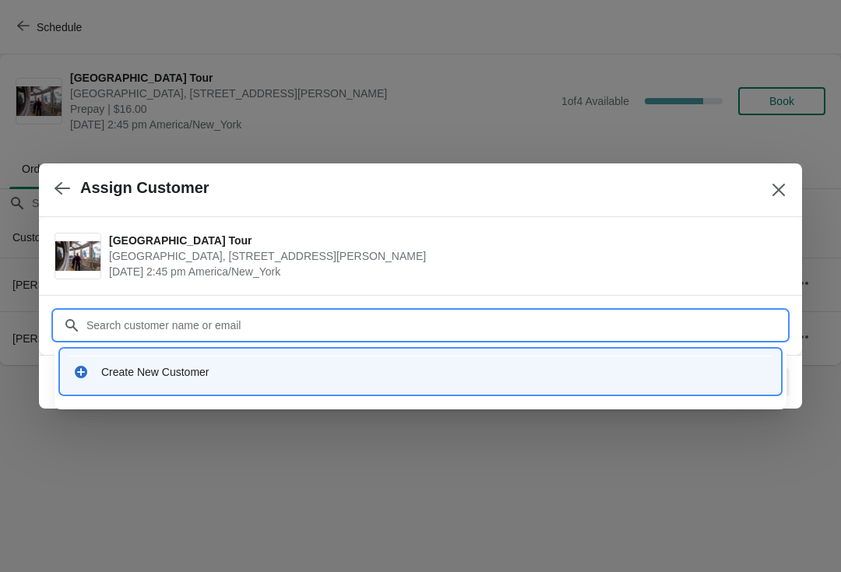
click at [116, 382] on div "Create New Customer" at bounding box center [420, 372] width 707 height 32
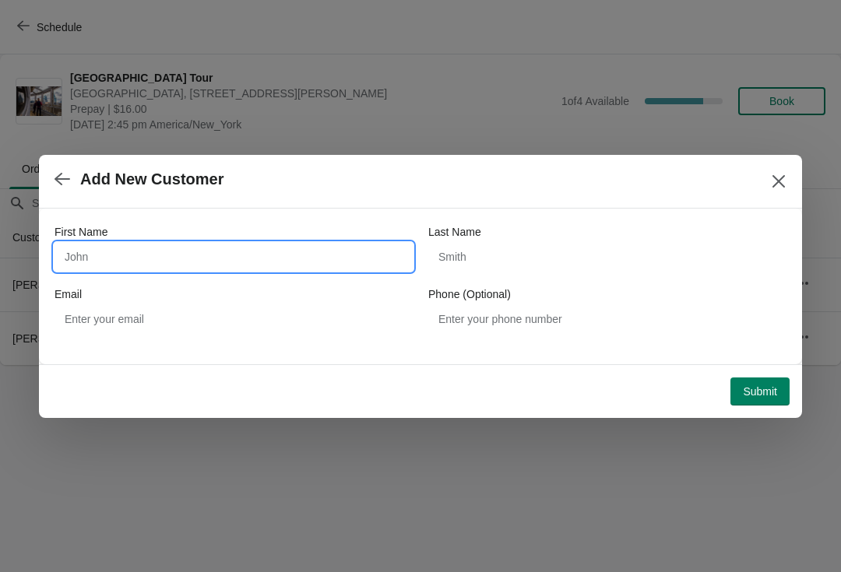
click at [91, 253] on input "First Name" at bounding box center [234, 257] width 358 height 28
type input "Debs"
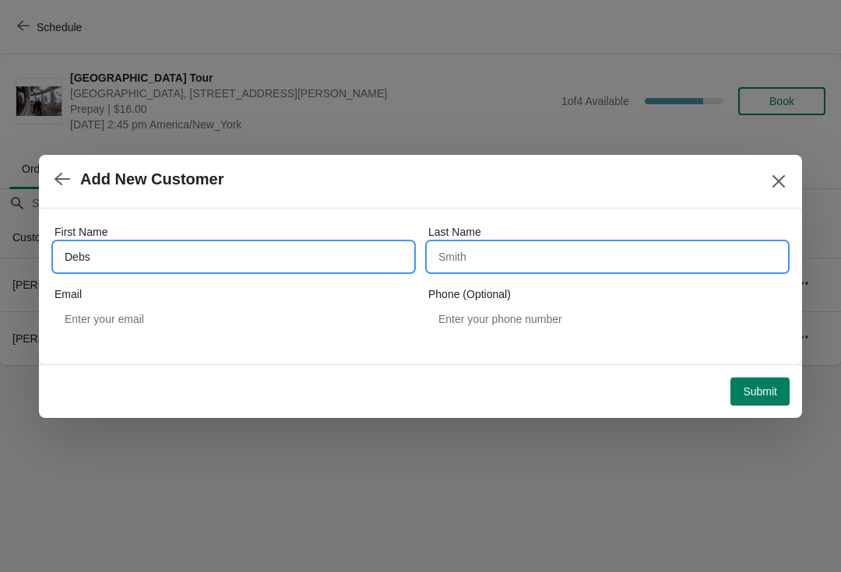
click at [484, 251] on input "Last Name" at bounding box center [607, 257] width 358 height 28
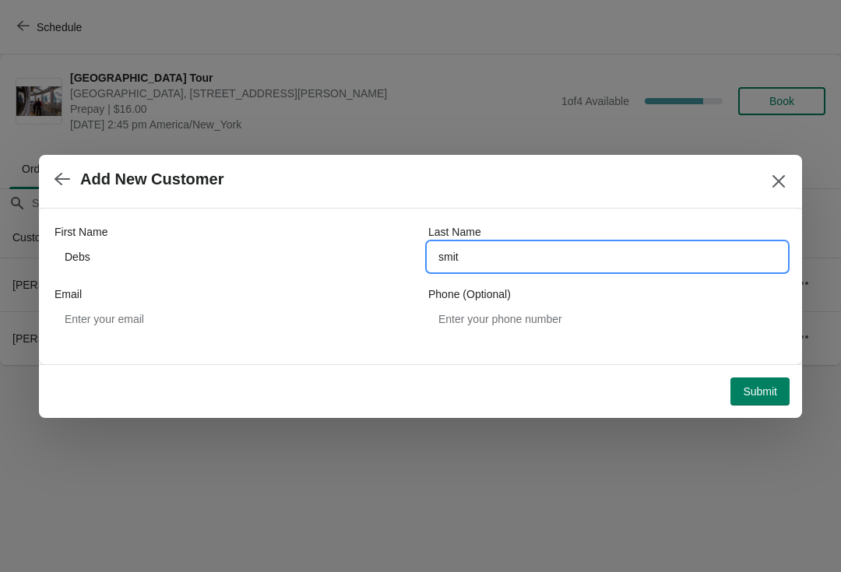
type input "smith"
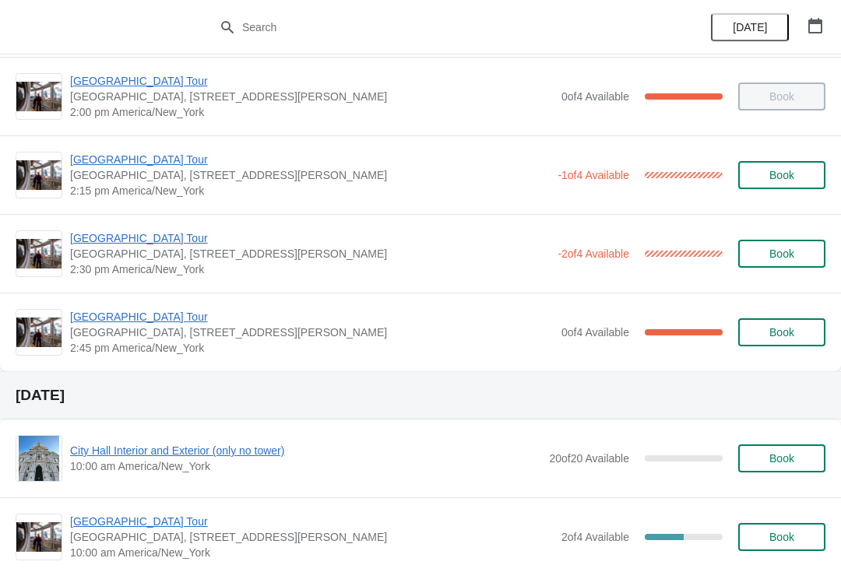
scroll to position [1347, 0]
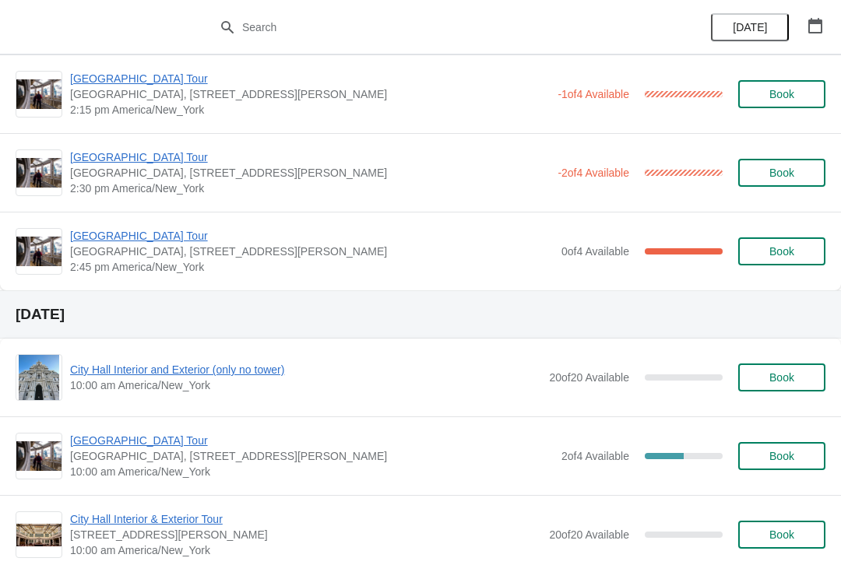
click at [778, 265] on button "Book" at bounding box center [781, 252] width 87 height 28
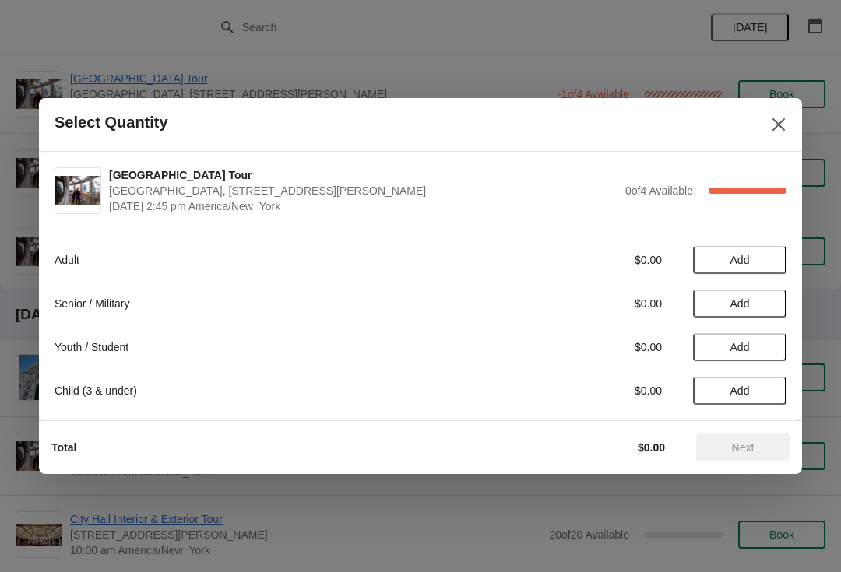
click at [727, 254] on span "Add" at bounding box center [739, 260] width 65 height 12
click at [726, 461] on button "Next" at bounding box center [742, 448] width 93 height 28
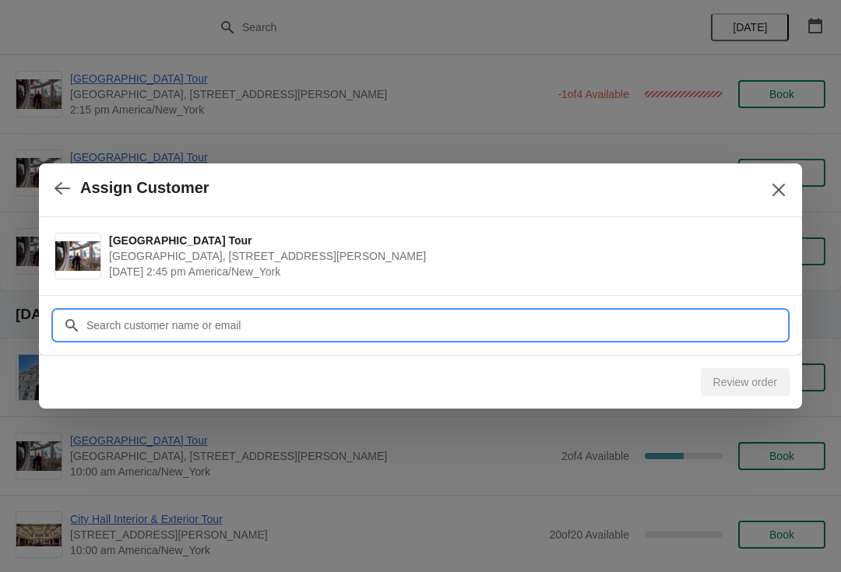
click at [123, 311] on input "Customer" at bounding box center [436, 325] width 701 height 28
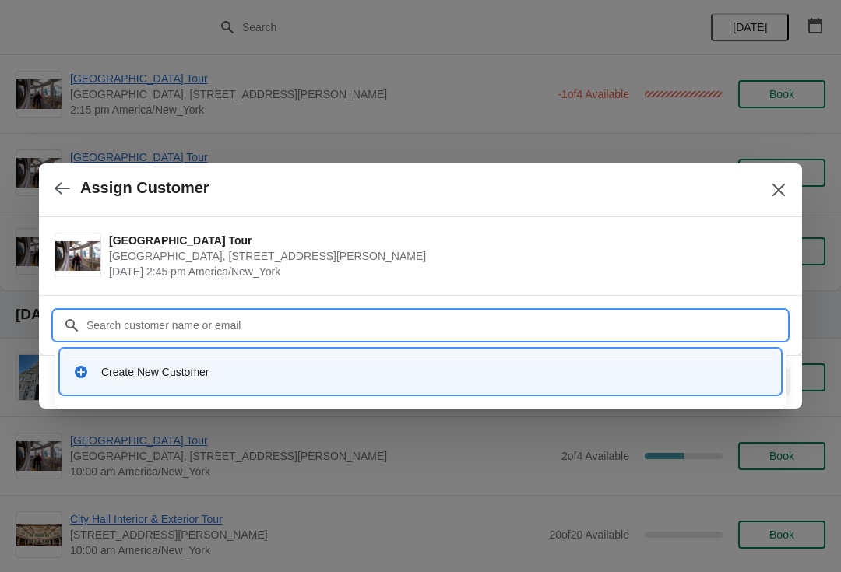
click at [120, 375] on div "Create New Customer" at bounding box center [434, 372] width 667 height 16
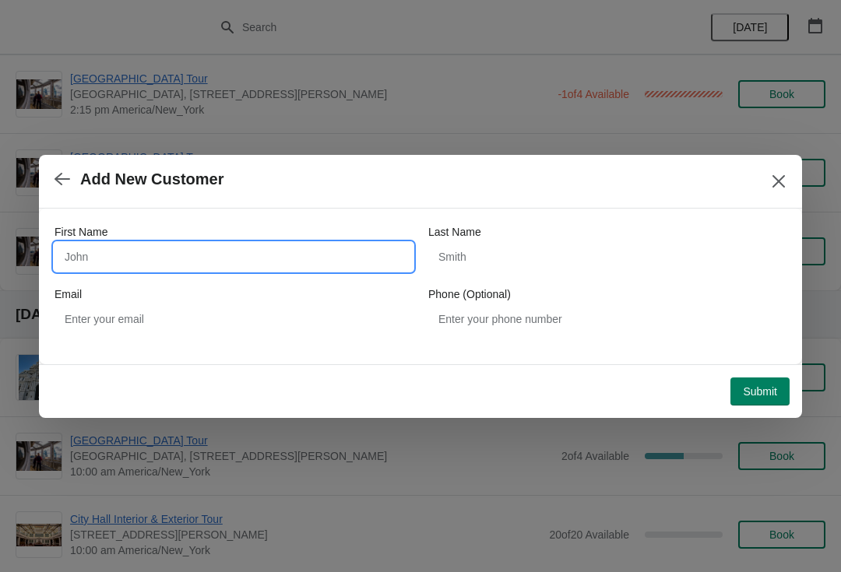
click at [99, 255] on input "First Name" at bounding box center [234, 257] width 358 height 28
type input "Alicia"
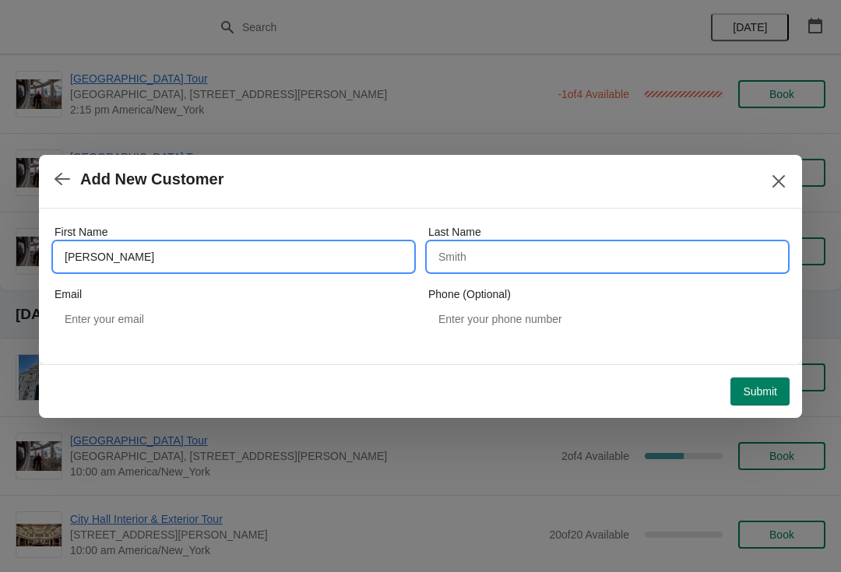
click at [484, 248] on input "Last Name" at bounding box center [607, 257] width 358 height 28
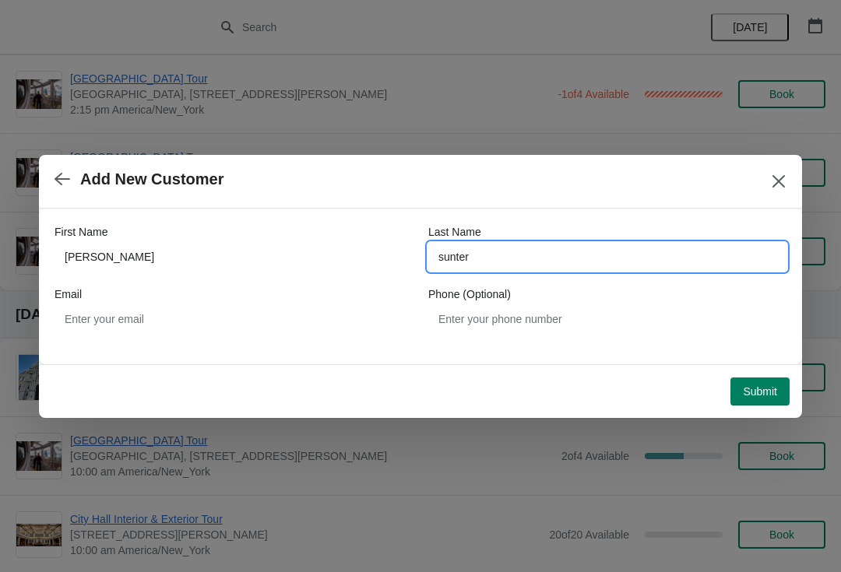
type input "sunter"
click at [738, 403] on button "Submit" at bounding box center [759, 392] width 59 height 28
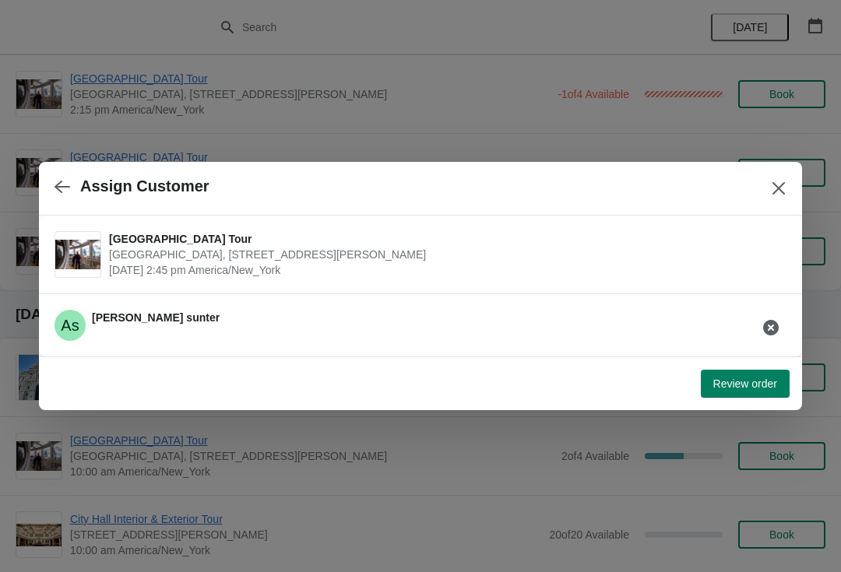
click at [757, 379] on span "Review order" at bounding box center [745, 384] width 64 height 12
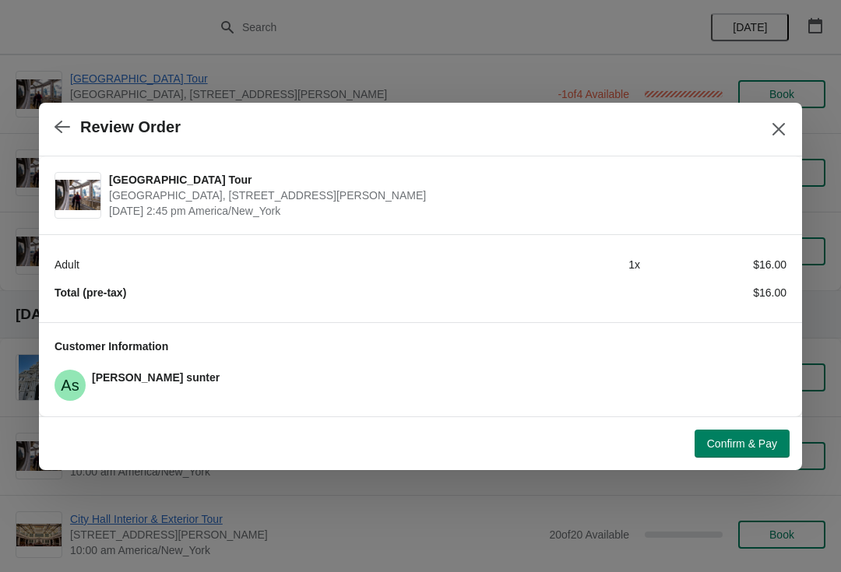
click at [765, 452] on button "Confirm & Pay" at bounding box center [742, 444] width 95 height 28
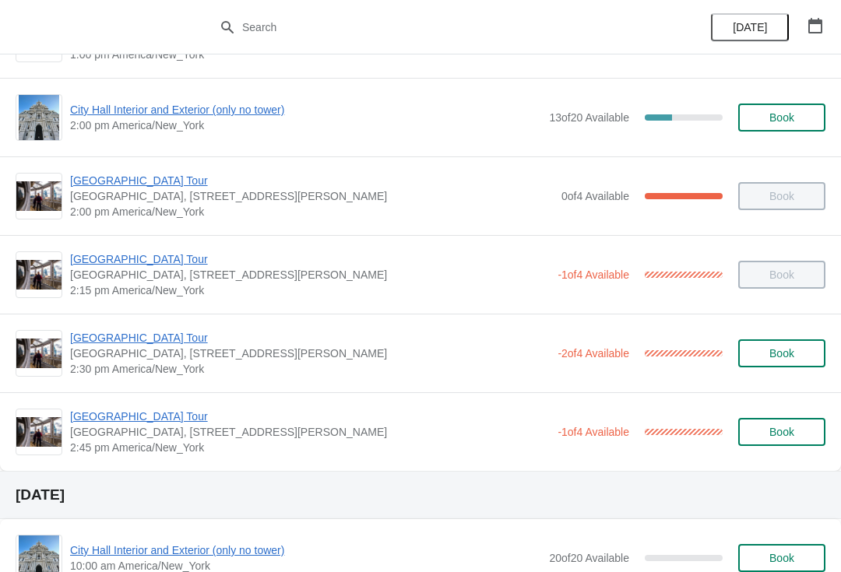
scroll to position [1316, 0]
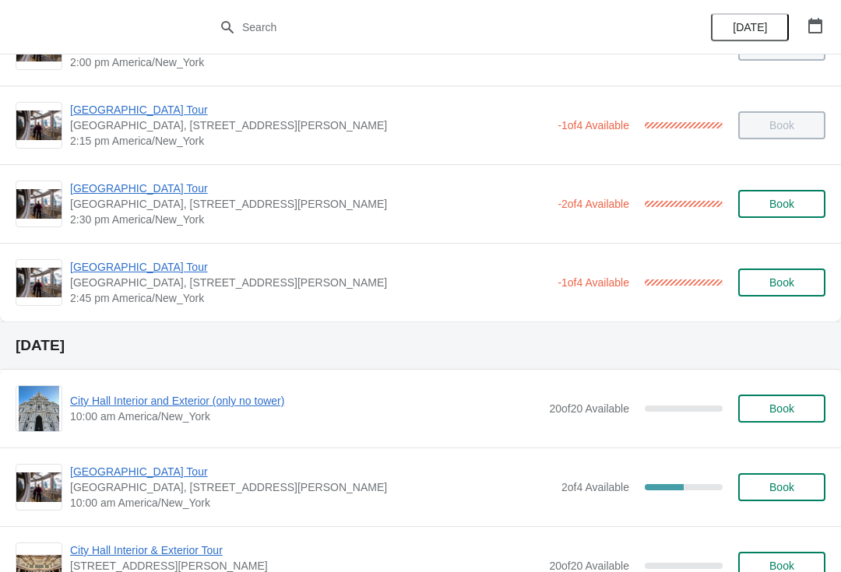
click at [131, 274] on span "[GEOGRAPHIC_DATA] Tour" at bounding box center [310, 267] width 480 height 16
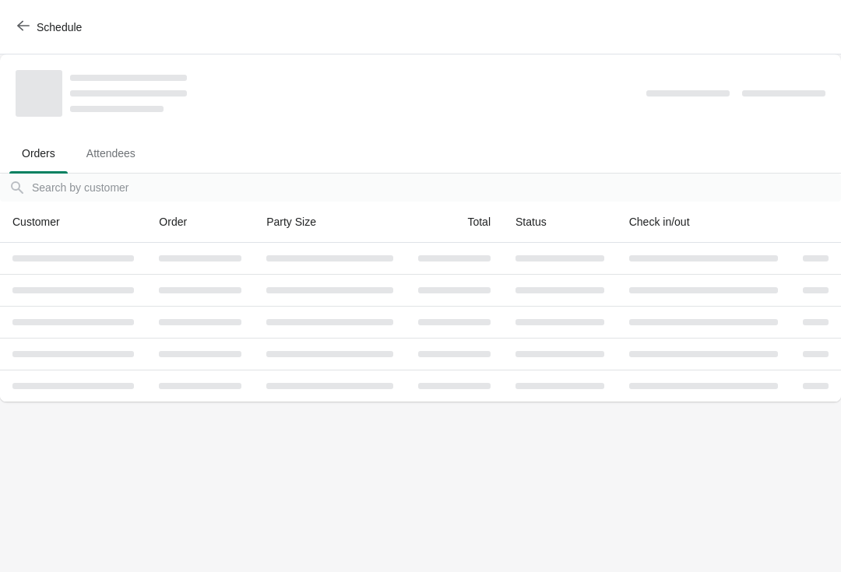
scroll to position [0, 0]
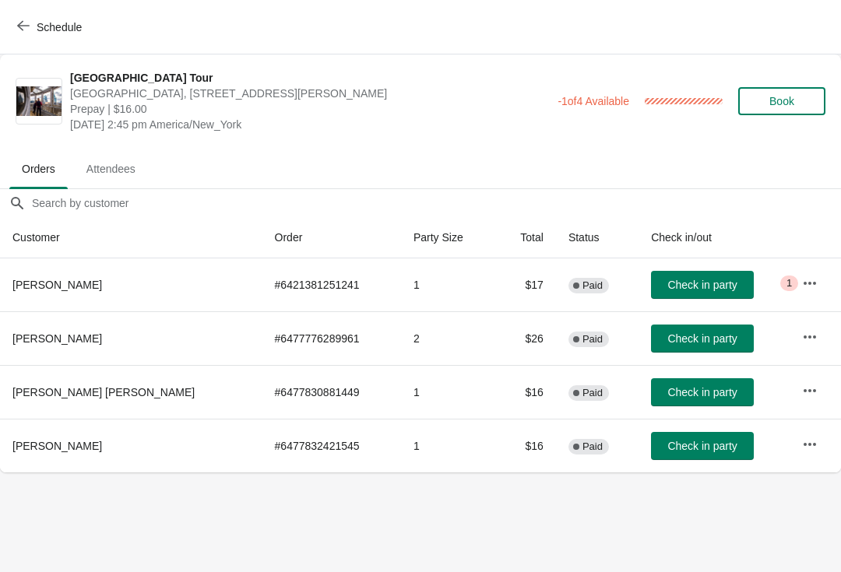
click at [653, 266] on td "Check in party" at bounding box center [714, 285] width 151 height 53
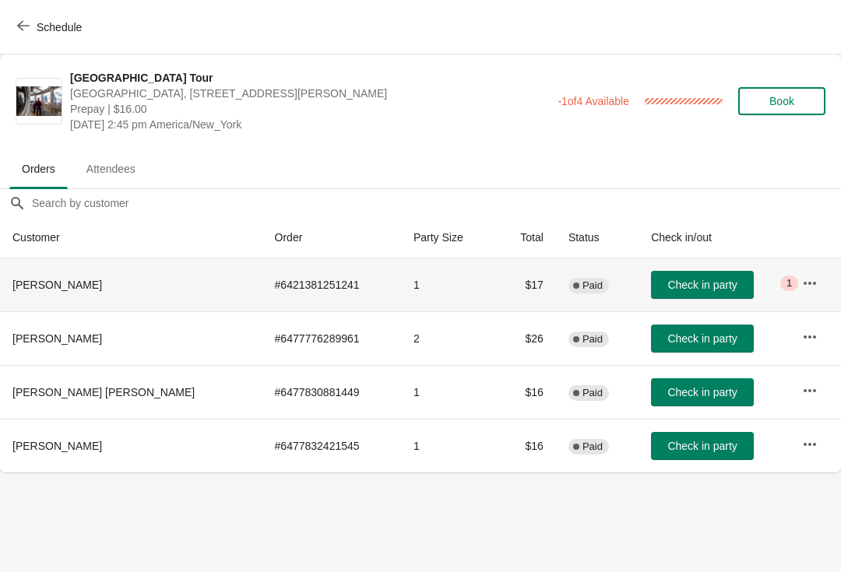
click at [651, 292] on button "Check in party" at bounding box center [702, 285] width 103 height 28
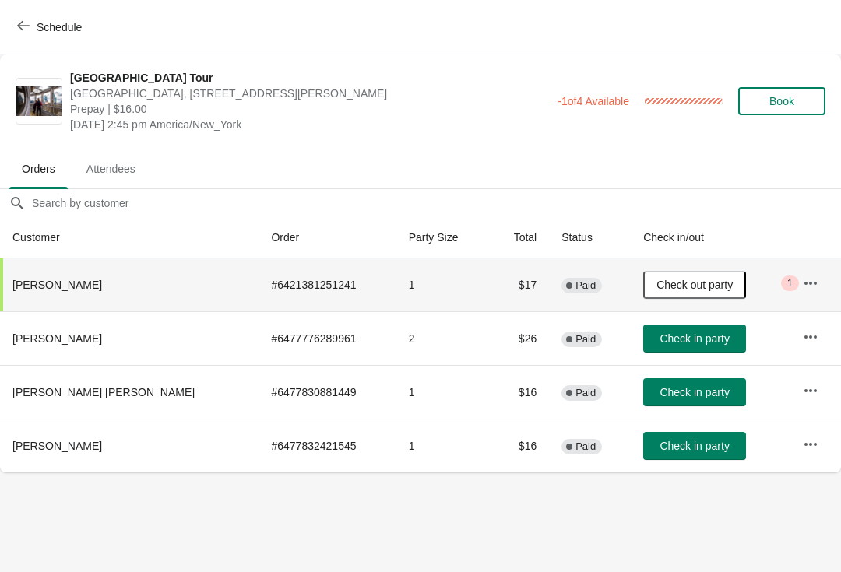
click at [660, 444] on span "Check in party" at bounding box center [694, 446] width 69 height 12
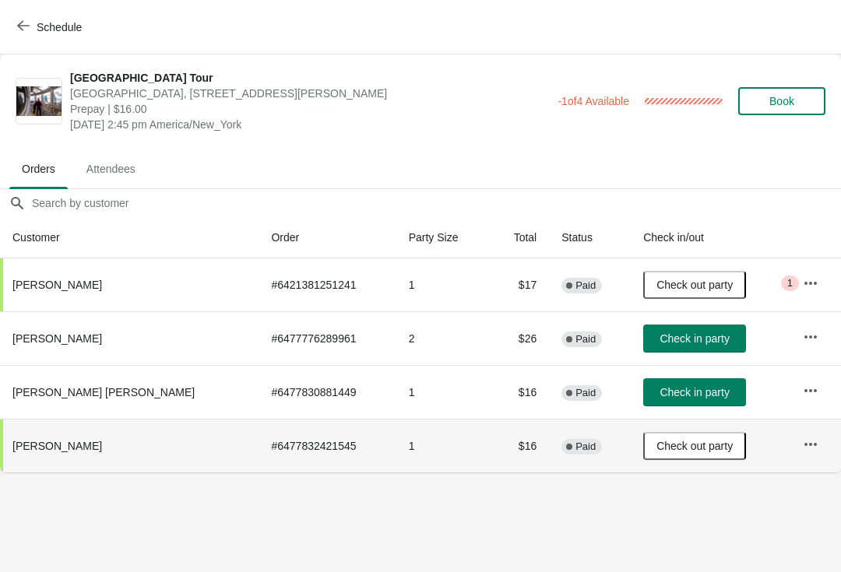
click at [643, 380] on button "Check in party" at bounding box center [694, 392] width 103 height 28
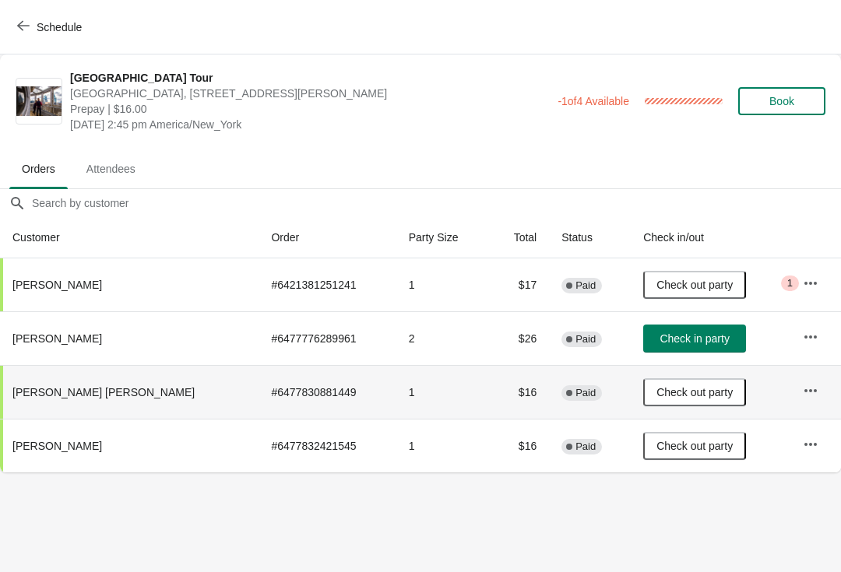
click at [668, 337] on span "Check in party" at bounding box center [694, 339] width 69 height 12
